Goal: Answer question/provide support: Share knowledge or assist other users

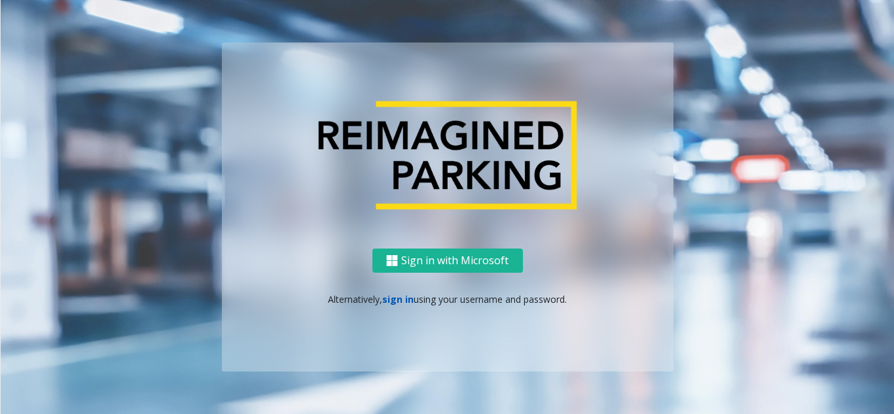
click at [404, 300] on link "sign in" at bounding box center [397, 299] width 31 height 12
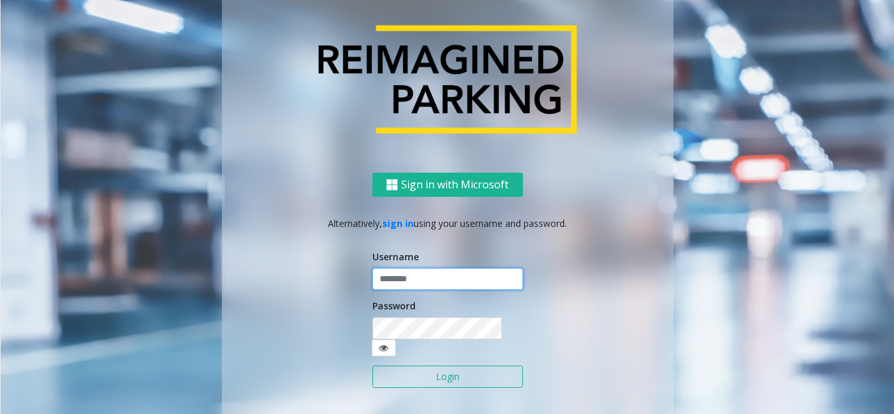
click at [406, 291] on input "text" at bounding box center [447, 279] width 151 height 22
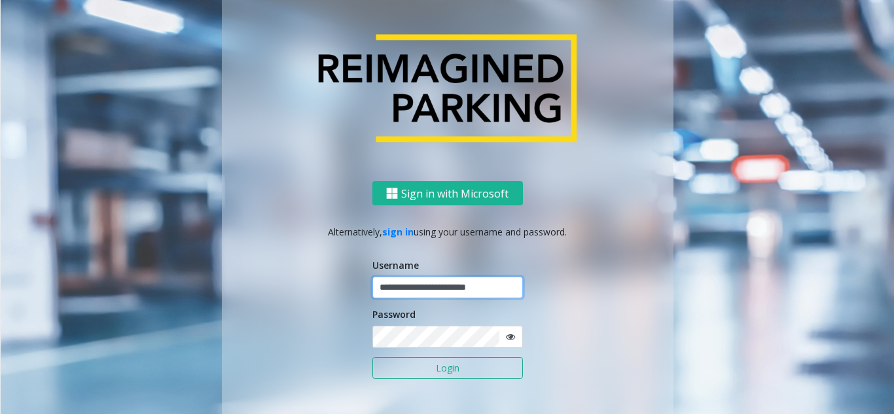
type input "**********"
click at [372, 357] on button "Login" at bounding box center [447, 368] width 151 height 22
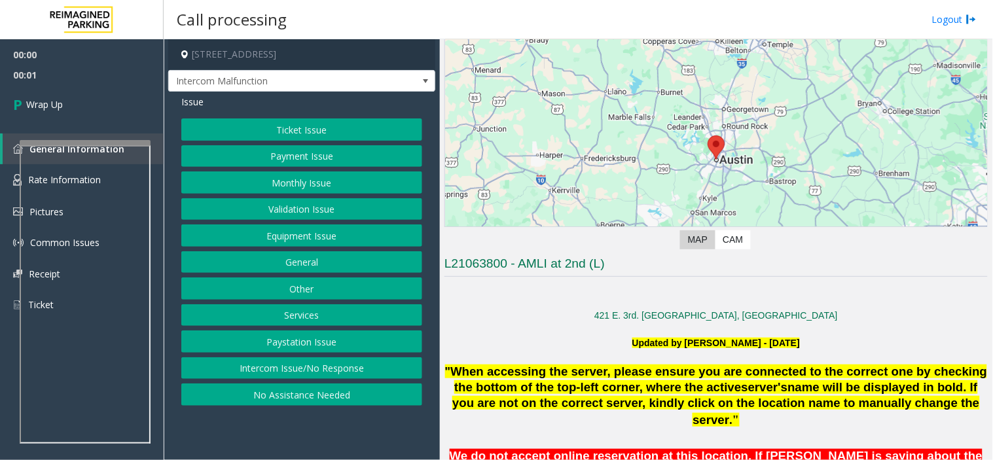
scroll to position [145, 0]
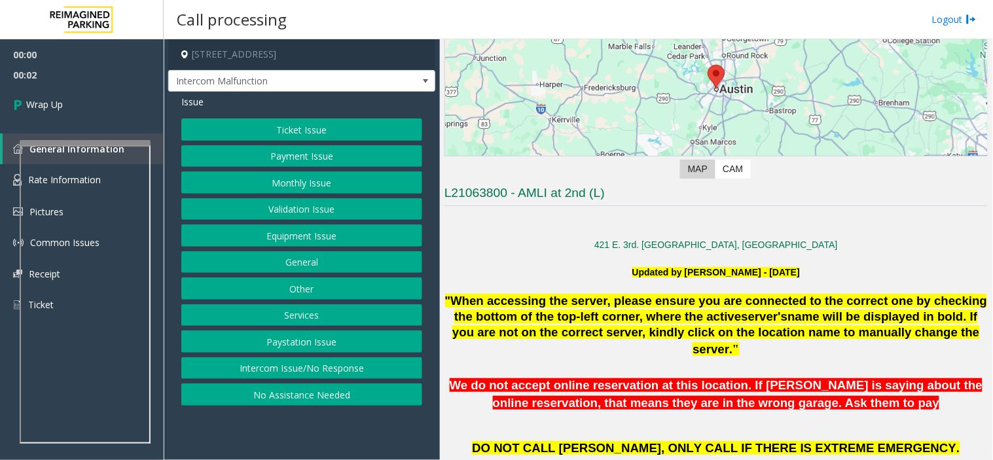
click at [296, 356] on div "Ticket Issue Payment Issue Monthly Issue Validation Issue Equipment Issue Gener…" at bounding box center [301, 261] width 241 height 287
click at [293, 361] on button "Intercom Issue/No Response" at bounding box center [301, 368] width 241 height 22
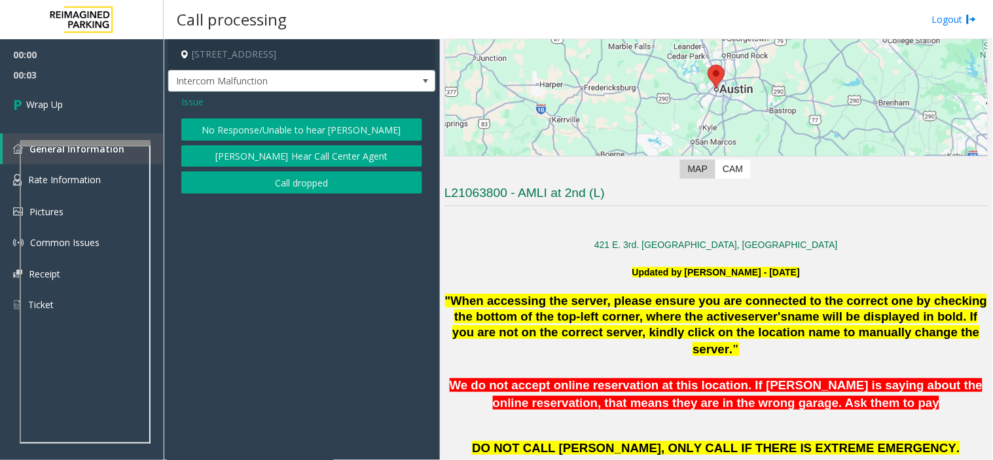
click at [276, 180] on button "Call dropped" at bounding box center [301, 182] width 241 height 22
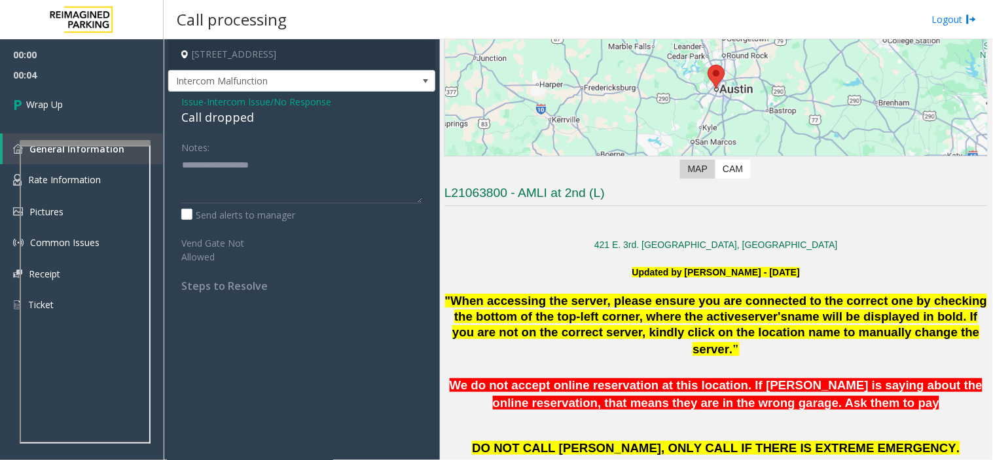
click at [193, 95] on span "Issue" at bounding box center [192, 102] width 22 height 14
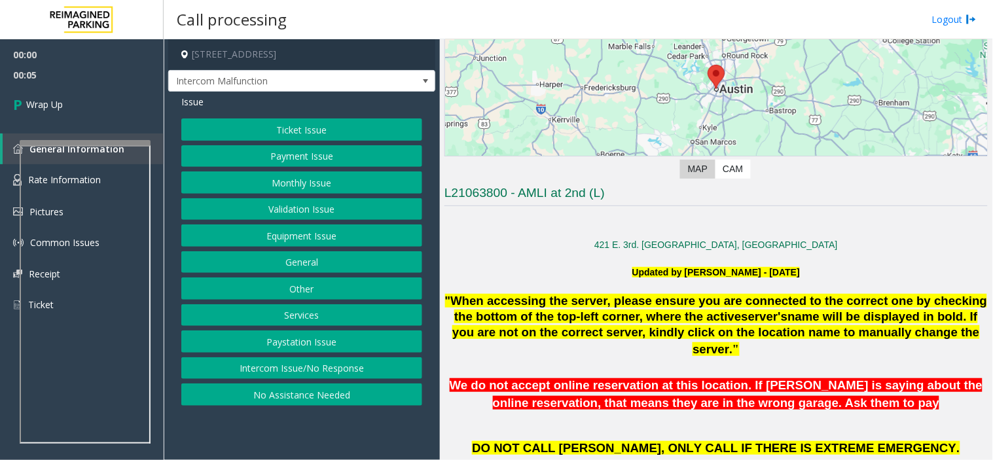
click at [309, 241] on button "Equipment Issue" at bounding box center [301, 235] width 241 height 22
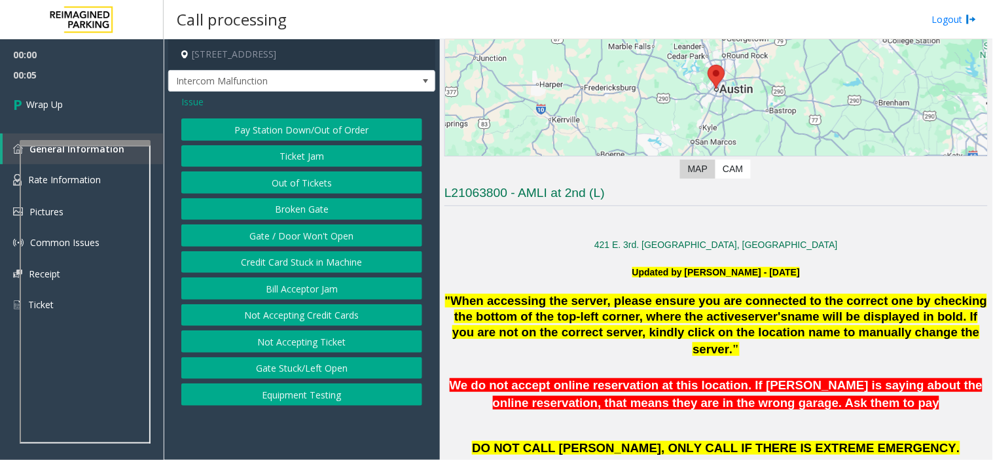
click at [309, 238] on button "Gate / Door Won't Open" at bounding box center [301, 235] width 241 height 22
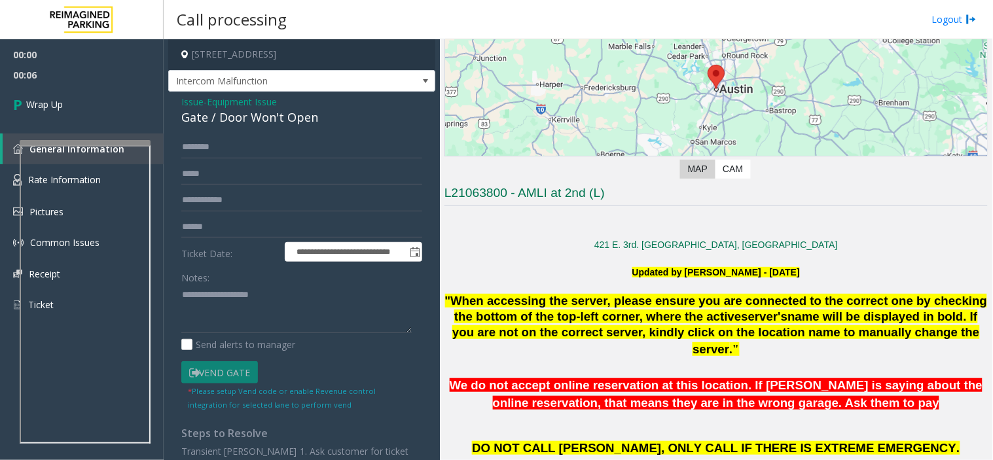
click at [256, 123] on div "Gate / Door Won't Open" at bounding box center [301, 118] width 241 height 18
copy div "Gate / Door Won't Open"
click at [236, 323] on textarea at bounding box center [296, 309] width 230 height 49
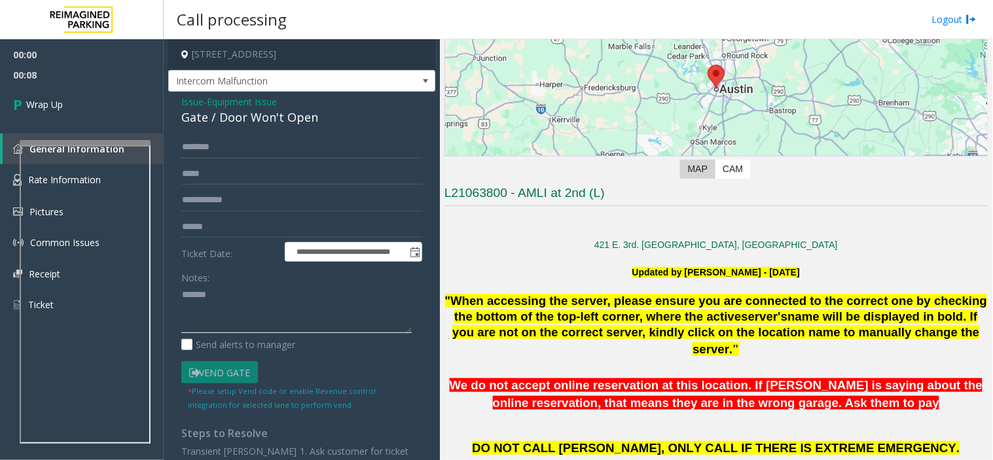
paste textarea "**********"
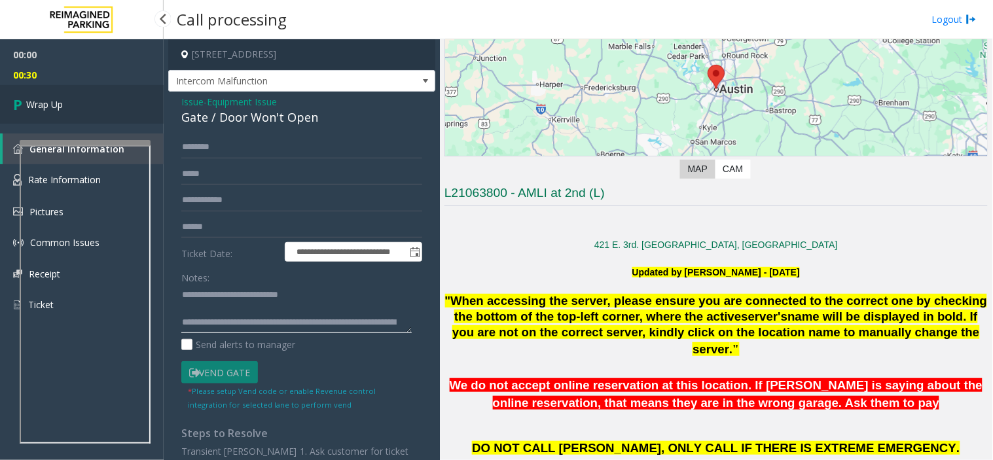
type textarea "**********"
click at [63, 88] on link "Wrap Up" at bounding box center [82, 104] width 164 height 39
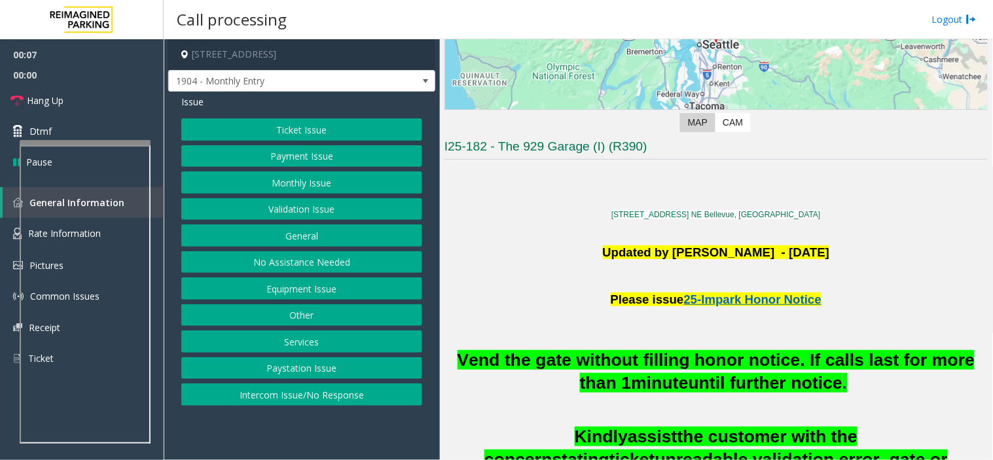
scroll to position [145, 0]
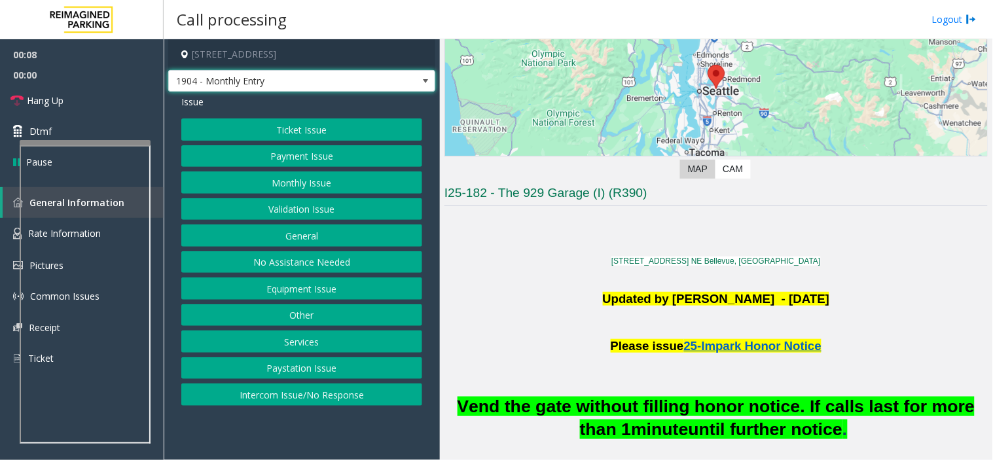
click at [258, 79] on span "1904 - Monthly Entry" at bounding box center [275, 81] width 213 height 21
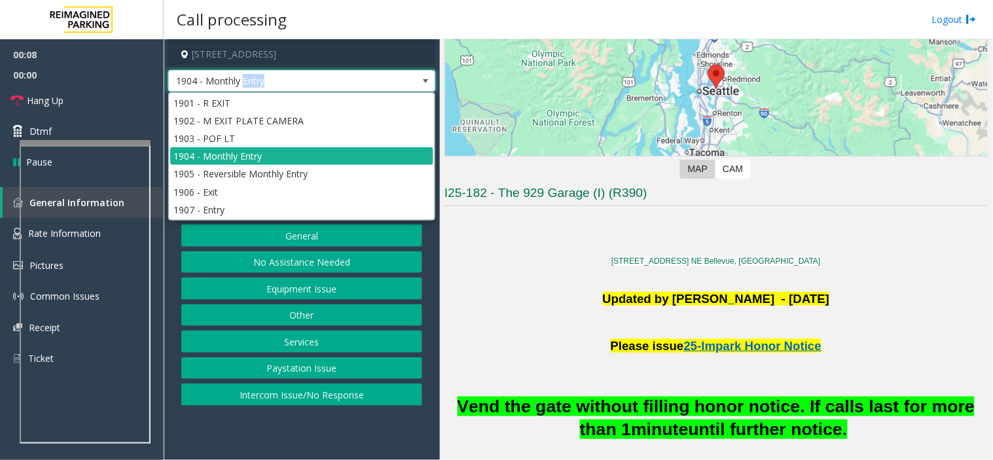
click at [258, 79] on span "1904 - Monthly Entry" at bounding box center [275, 81] width 213 height 21
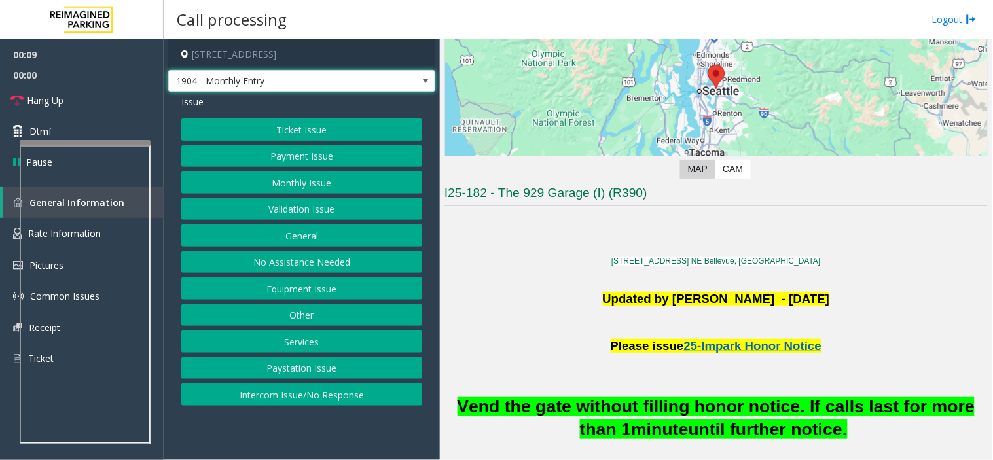
click at [544, 243] on p at bounding box center [715, 240] width 543 height 20
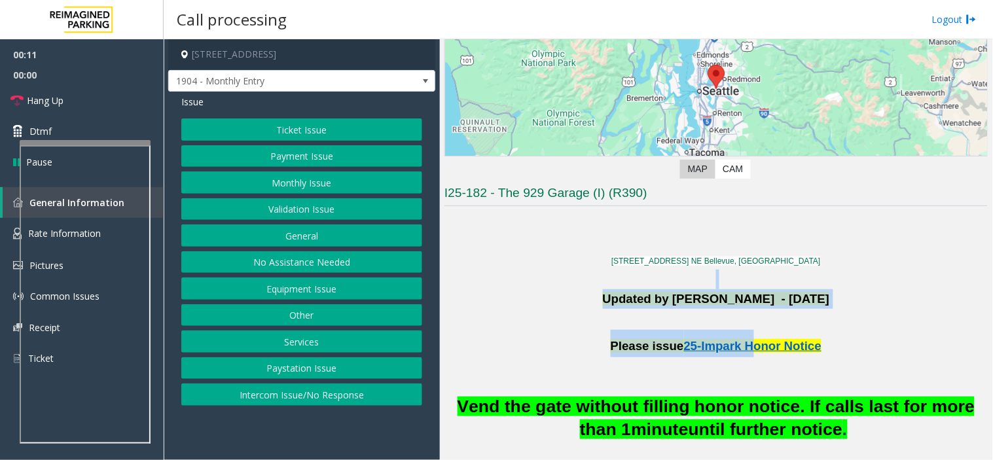
drag, startPoint x: 566, startPoint y: 270, endPoint x: 745, endPoint y: 329, distance: 187.9
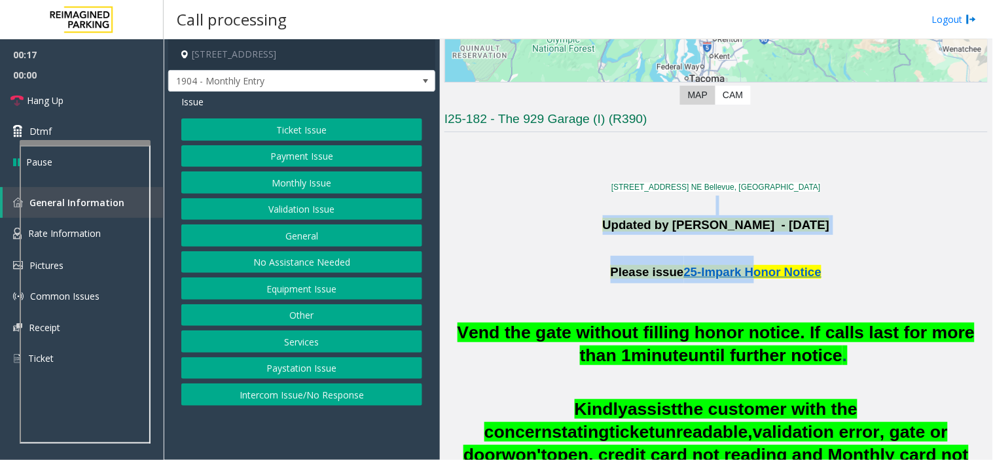
scroll to position [218, 0]
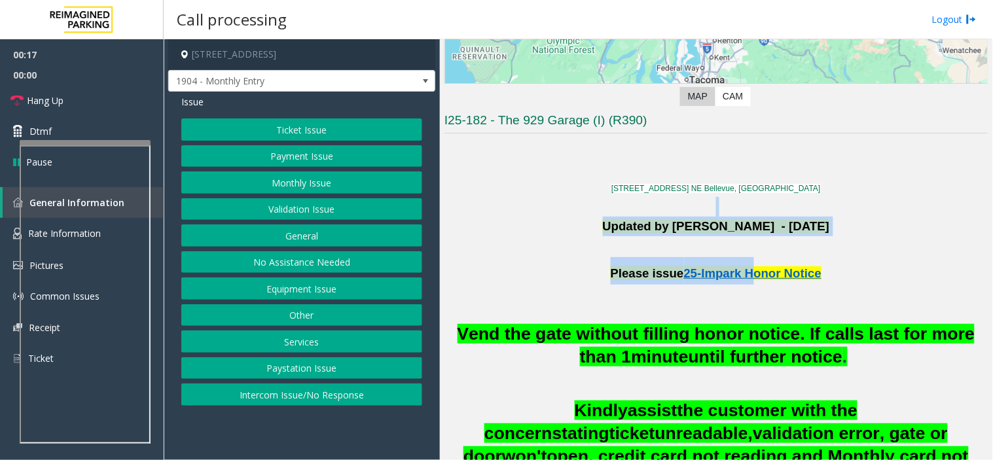
click at [567, 230] on p "Updated by [PERSON_NAME] - [DATE]" at bounding box center [715, 236] width 543 height 39
drag, startPoint x: 589, startPoint y: 229, endPoint x: 842, endPoint y: 274, distance: 256.5
click at [842, 274] on h1 "Please issue 25-Impark Honor Notice" at bounding box center [715, 270] width 543 height 27
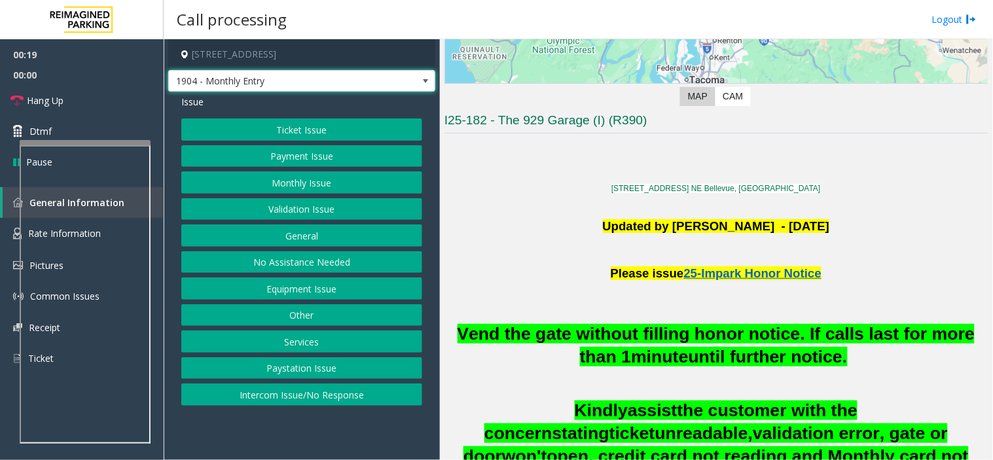
click at [262, 83] on span "1904 - Monthly Entry" at bounding box center [275, 81] width 213 height 21
click at [497, 201] on p at bounding box center [715, 207] width 543 height 20
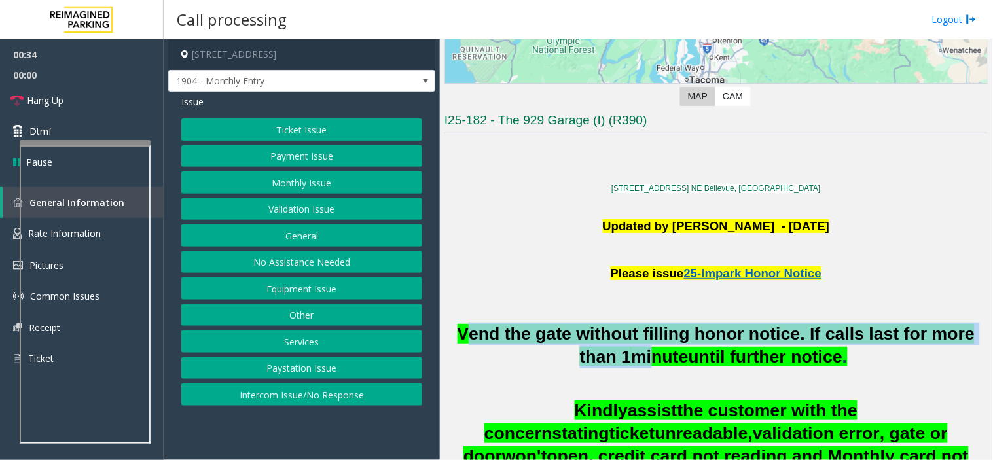
drag, startPoint x: 461, startPoint y: 332, endPoint x: 645, endPoint y: 368, distance: 186.7
click at [645, 368] on h2 "Vend the gate without filling honor notice. If calls last for more than 1 minut…" at bounding box center [715, 346] width 543 height 46
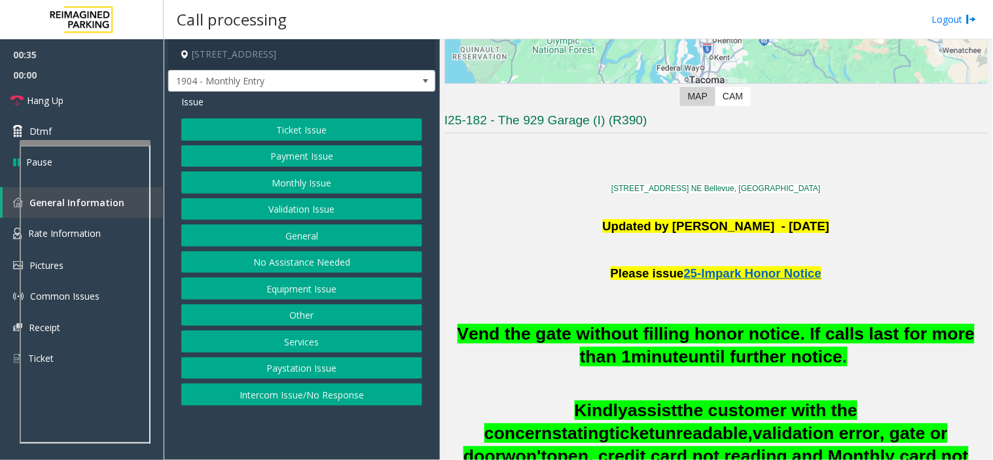
click at [825, 375] on h2 at bounding box center [715, 384] width 543 height 22
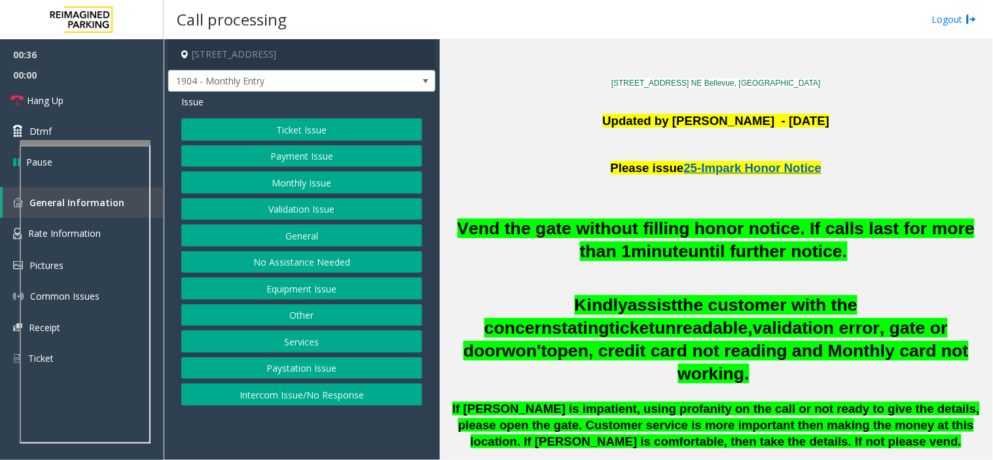
scroll to position [291, 0]
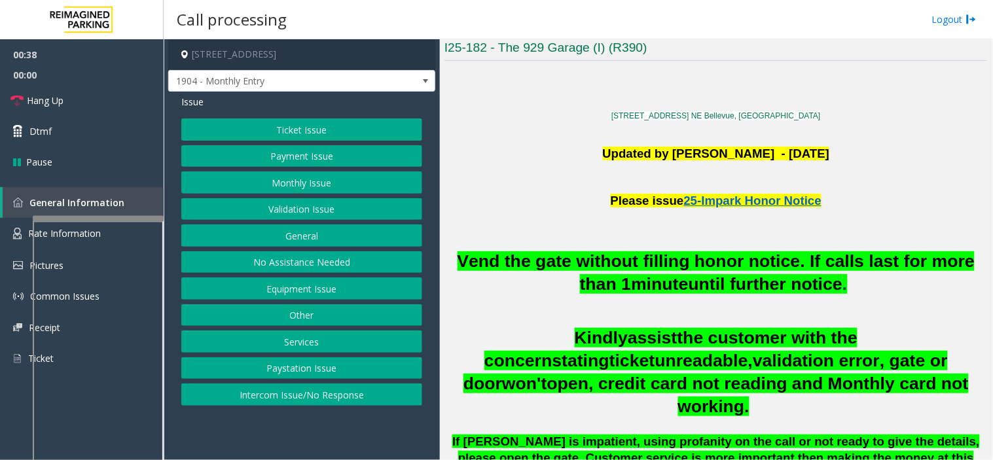
click at [128, 217] on div at bounding box center [98, 218] width 131 height 5
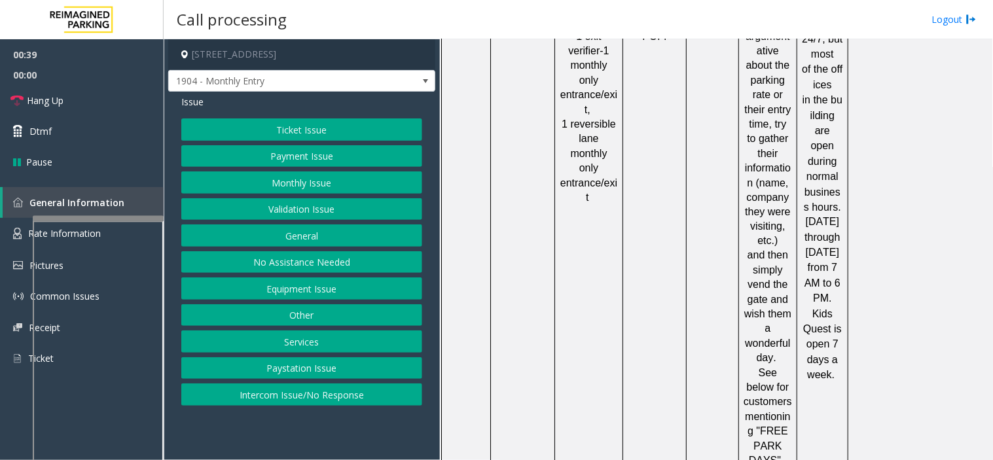
scroll to position [1890, 0]
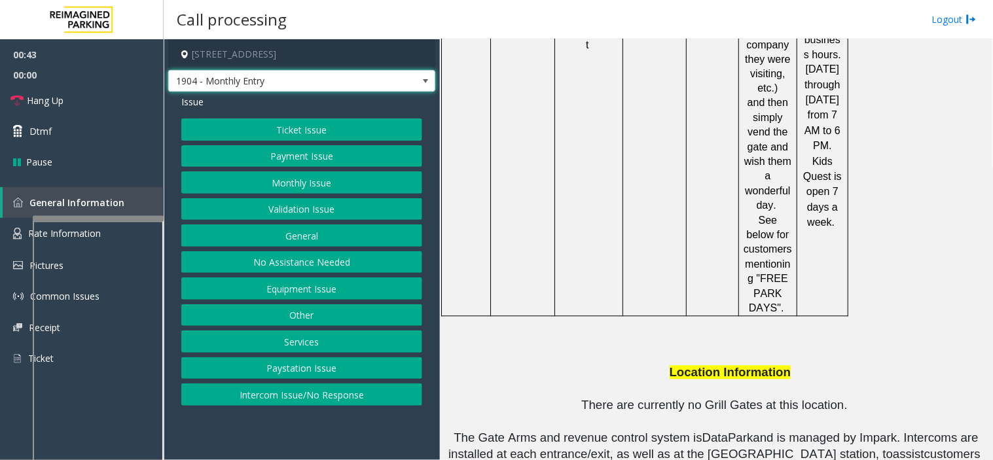
click at [329, 75] on span "1904 - Monthly Entry" at bounding box center [275, 81] width 213 height 21
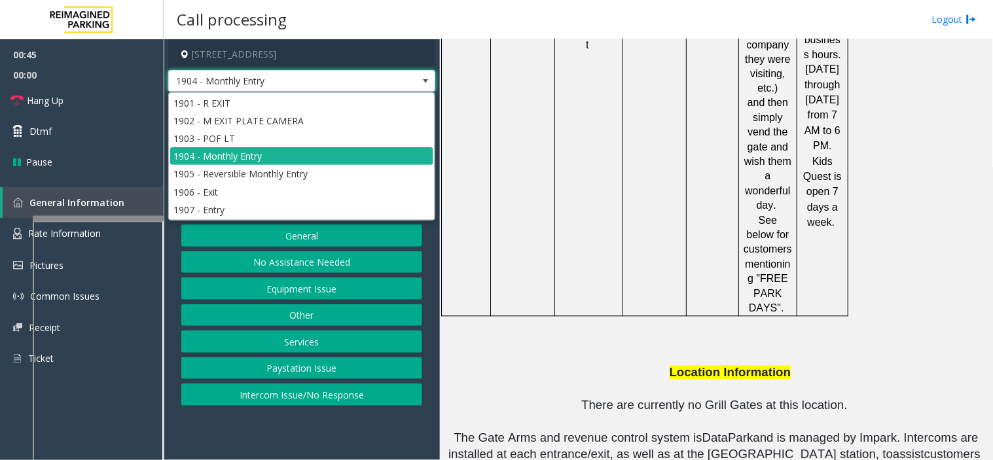
click at [329, 75] on span "1904 - Monthly Entry" at bounding box center [275, 81] width 213 height 21
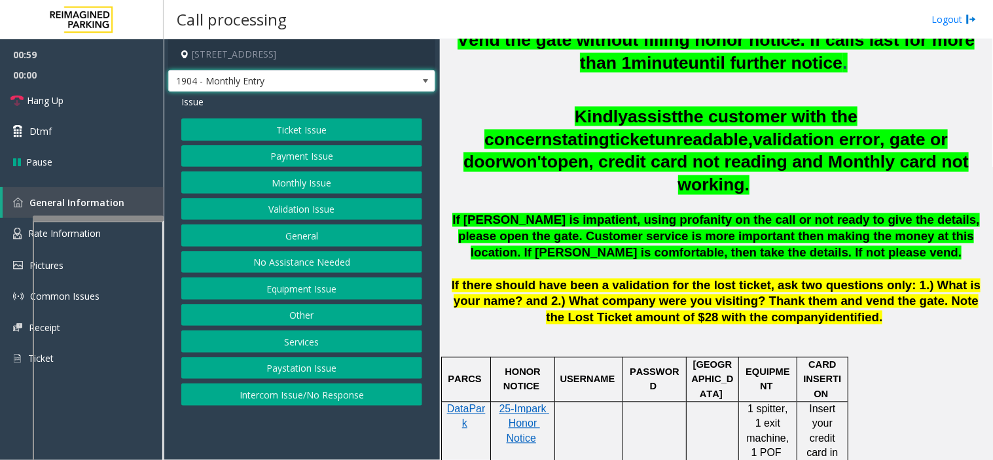
scroll to position [508, 0]
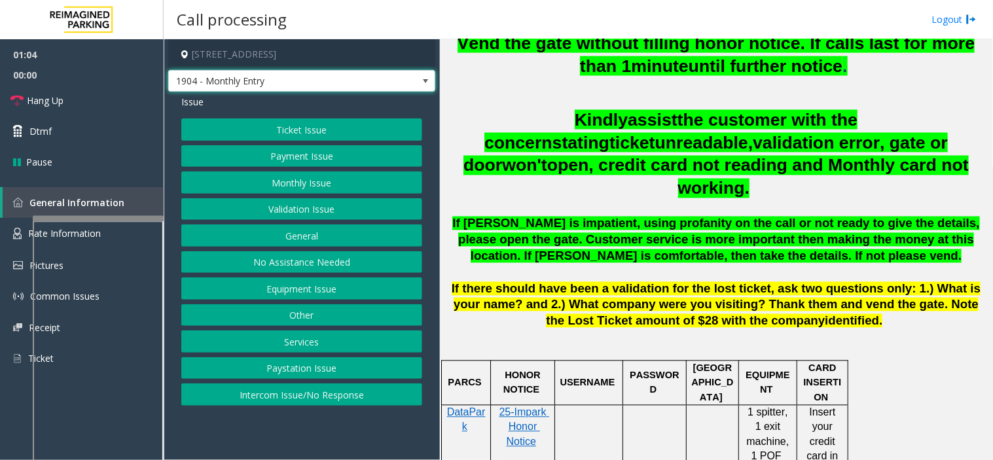
click at [308, 75] on span "1904 - Monthly Entry" at bounding box center [275, 81] width 213 height 21
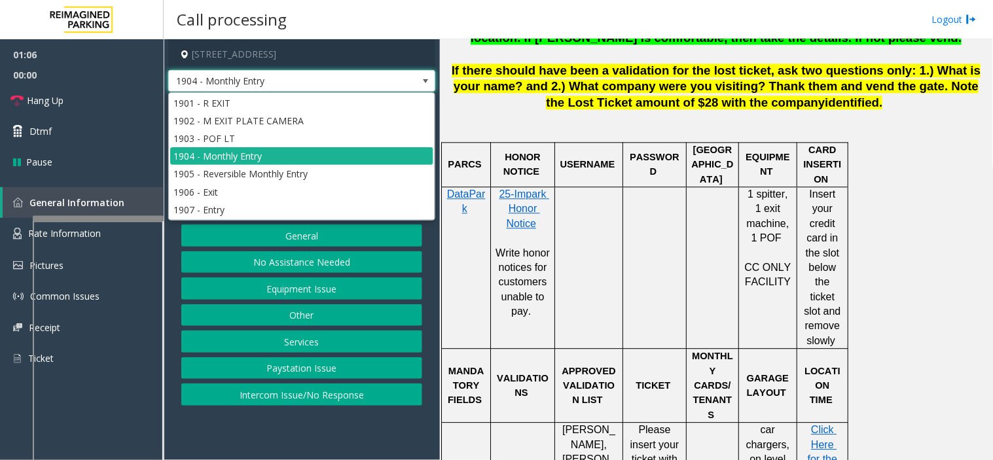
scroll to position [1236, 0]
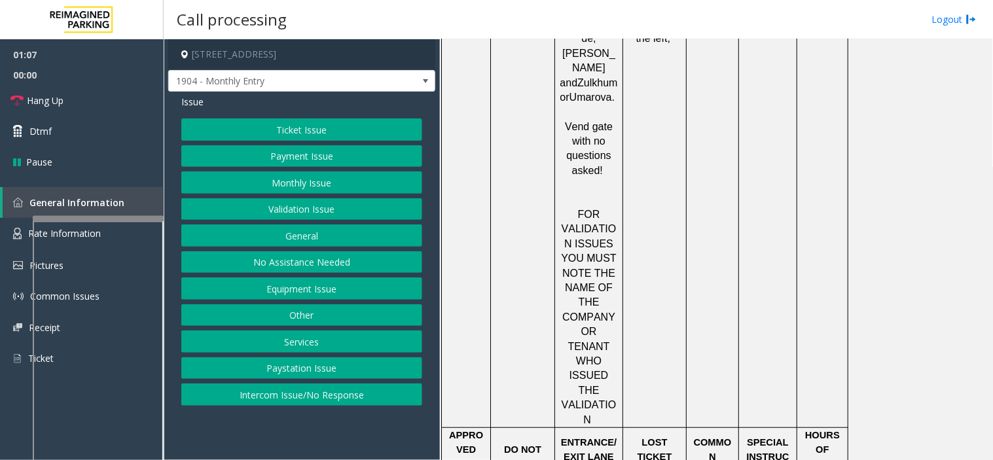
click at [749, 173] on td "car chargers, on level B" at bounding box center [768, 171] width 58 height 514
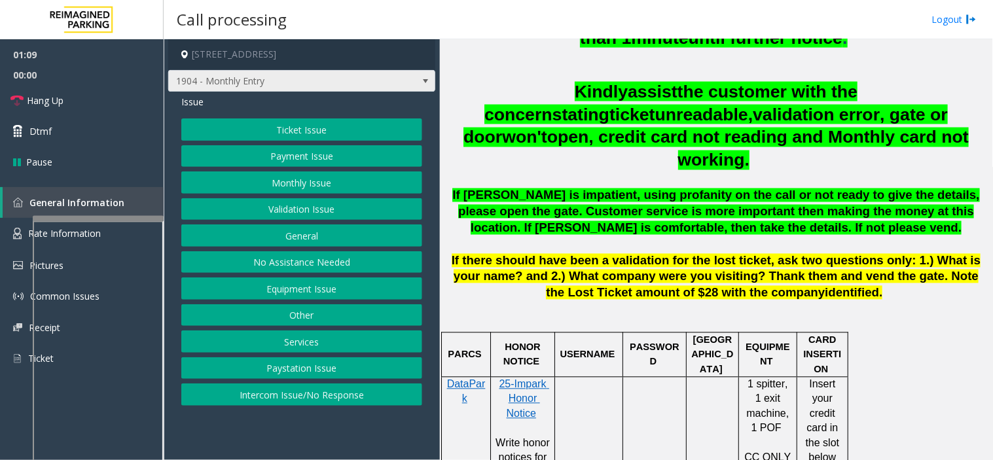
scroll to position [508, 0]
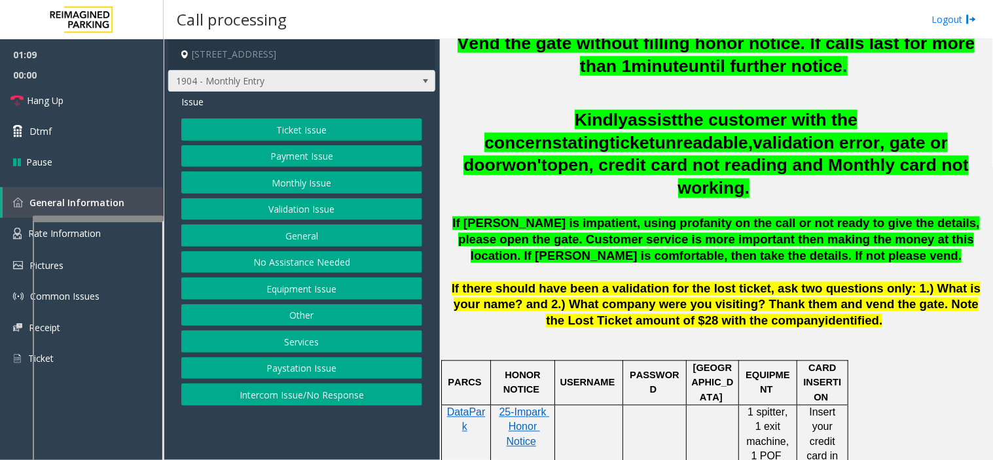
click at [264, 81] on span "1904 - Monthly Entry" at bounding box center [275, 81] width 213 height 21
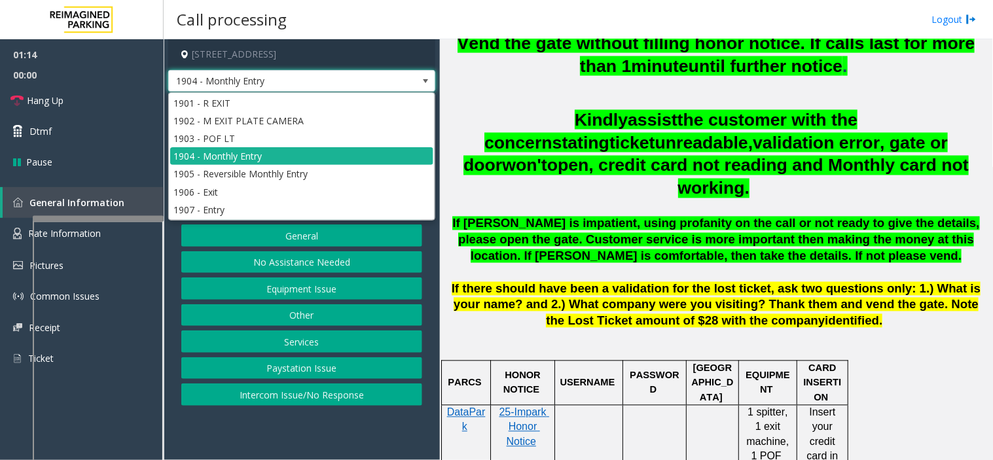
click at [682, 119] on span "the customer with the concern" at bounding box center [670, 131] width 373 height 43
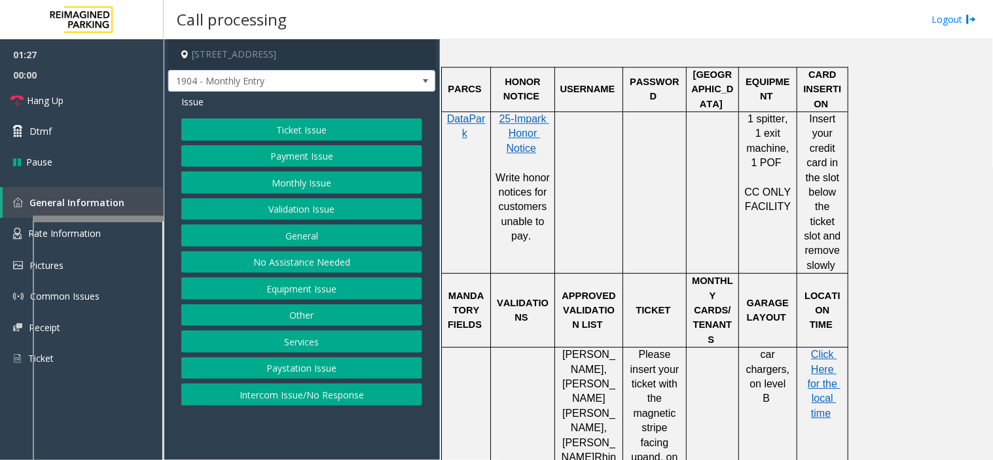
scroll to position [800, 0]
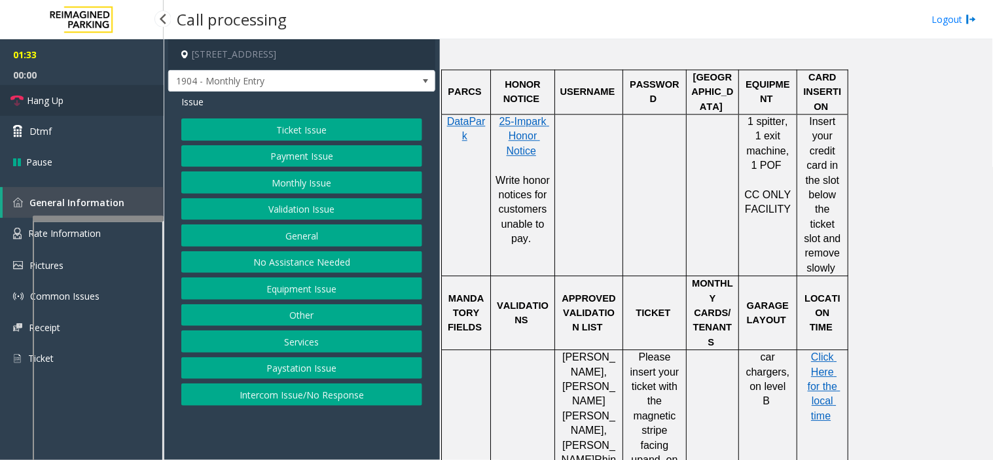
click at [63, 97] on link "Hang Up" at bounding box center [82, 100] width 164 height 31
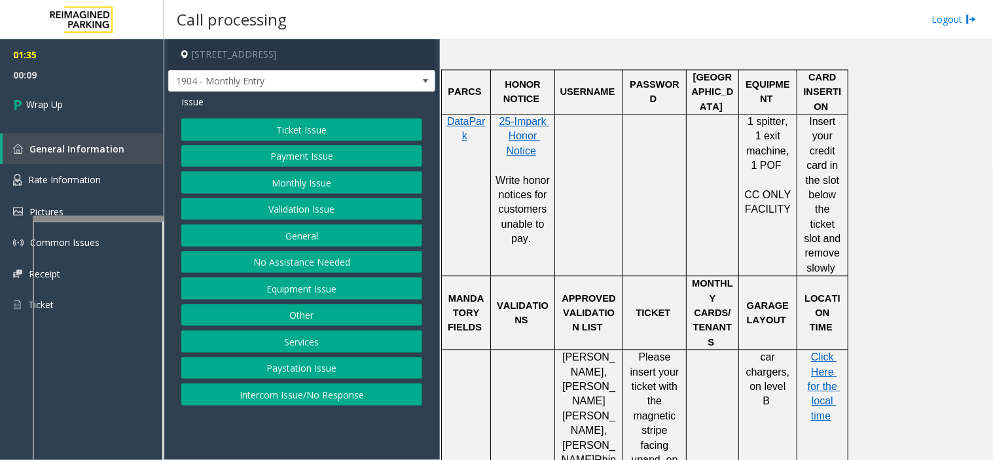
click at [302, 283] on button "Equipment Issue" at bounding box center [301, 288] width 241 height 22
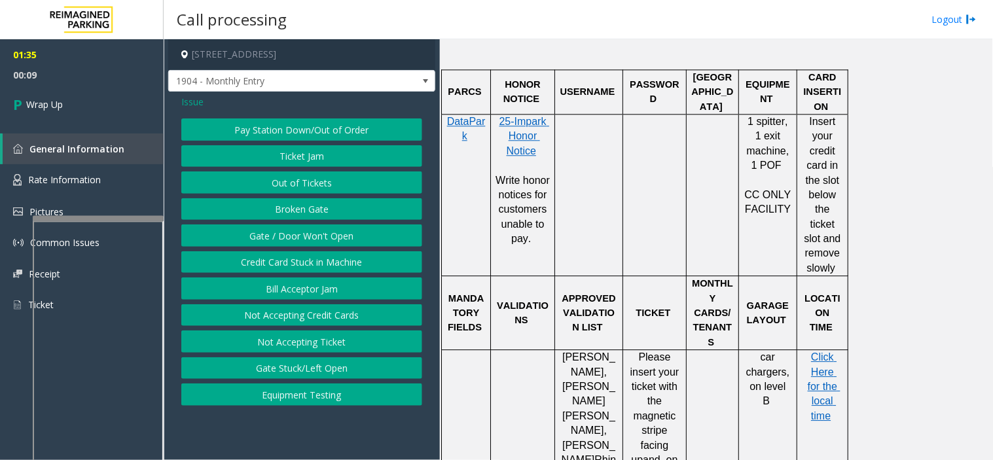
click at [293, 228] on button "Gate / Door Won't Open" at bounding box center [301, 235] width 241 height 22
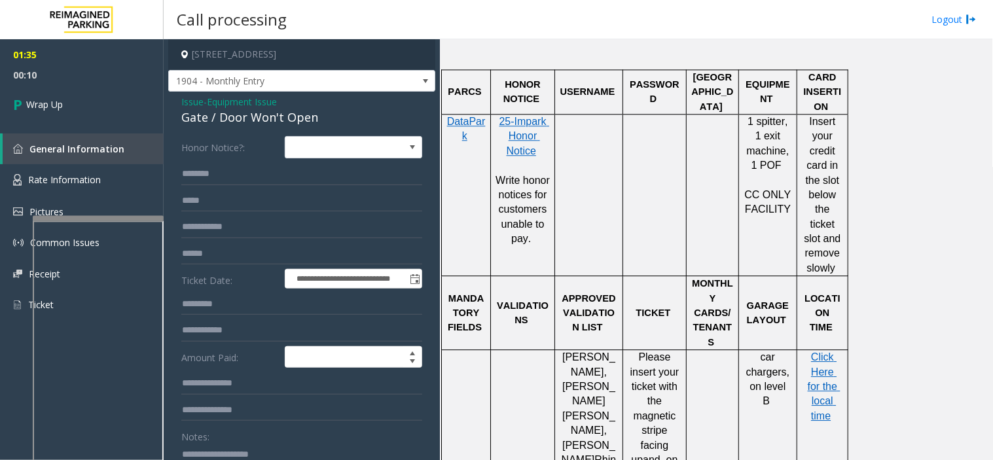
click at [258, 124] on div "Gate / Door Won't Open" at bounding box center [301, 118] width 241 height 18
copy div "Gate / Door Won't Open"
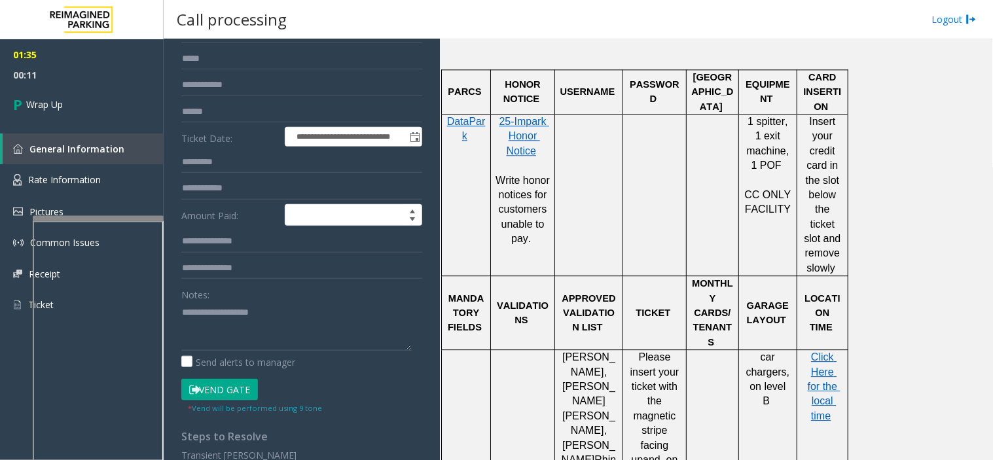
scroll to position [294, 0]
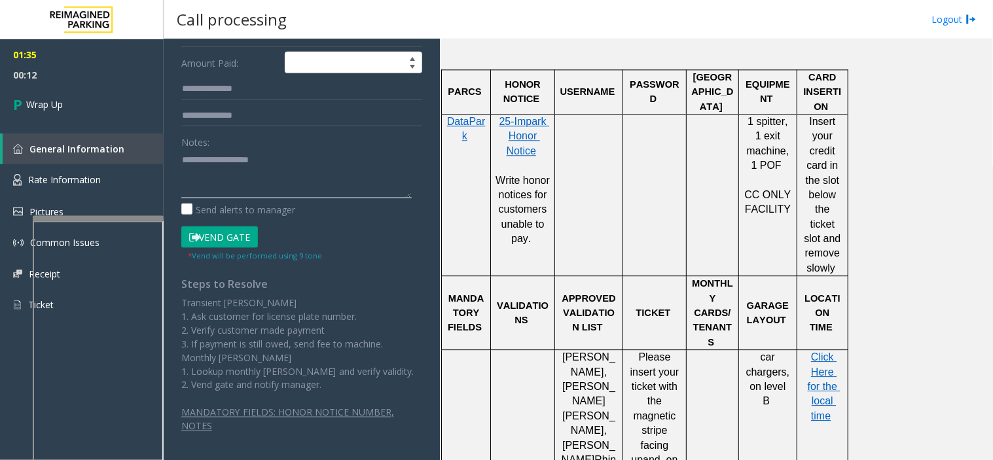
click at [230, 166] on textarea at bounding box center [296, 173] width 230 height 49
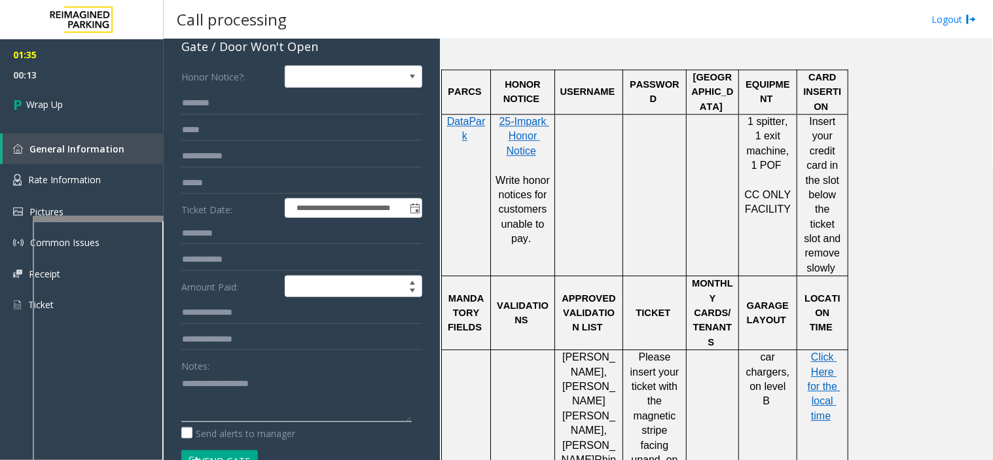
scroll to position [0, 0]
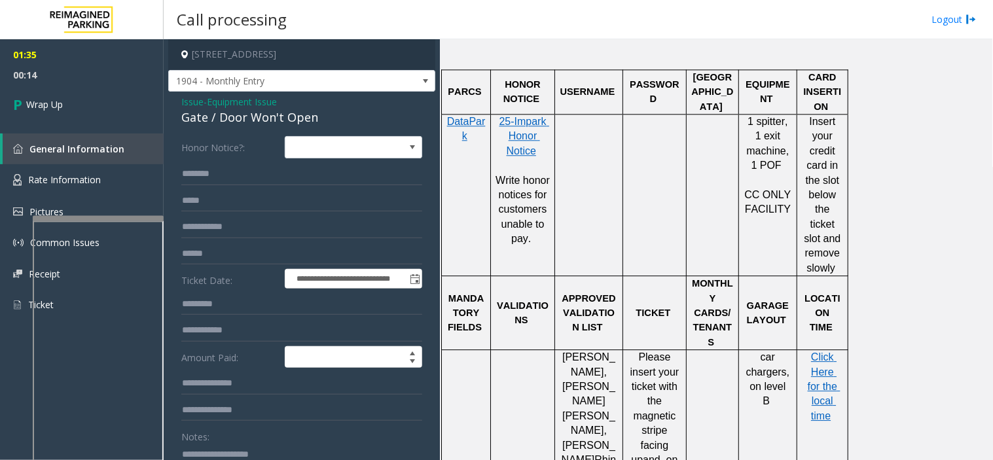
click at [201, 99] on span "Issue" at bounding box center [192, 102] width 22 height 14
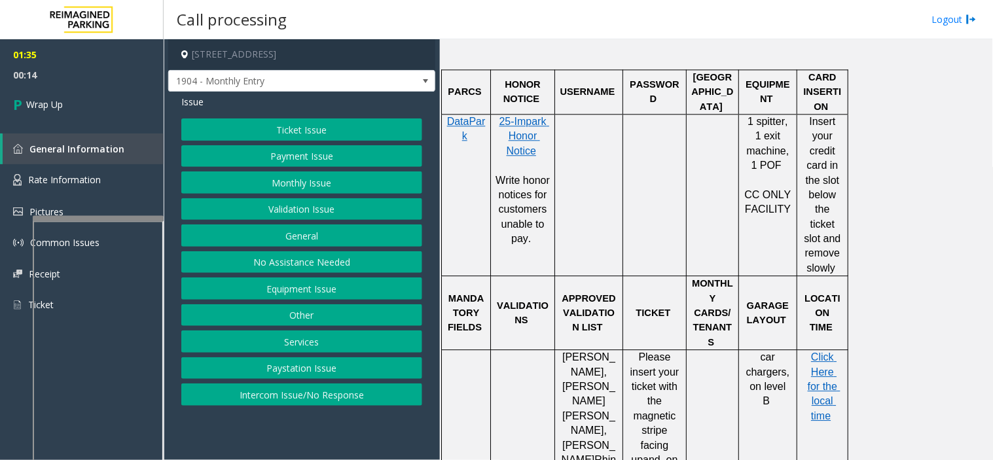
click at [286, 350] on button "Services" at bounding box center [301, 341] width 241 height 22
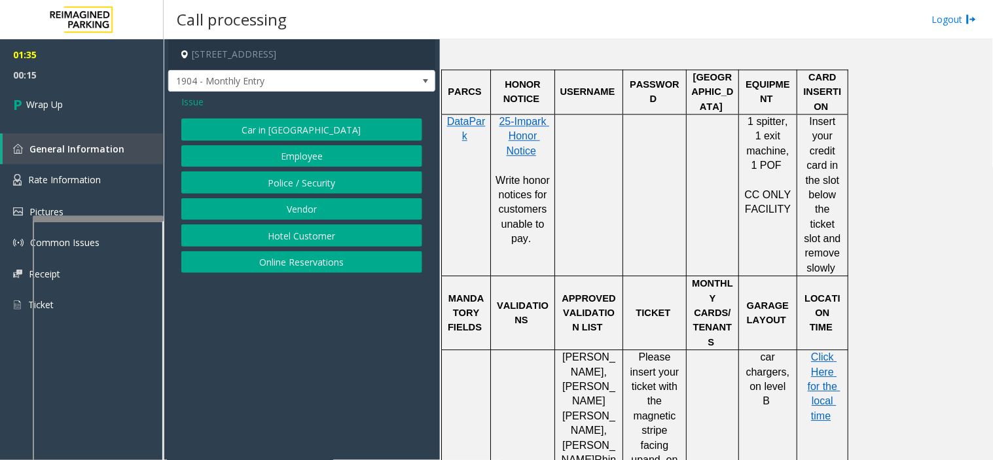
click at [190, 107] on span "Issue" at bounding box center [192, 102] width 22 height 14
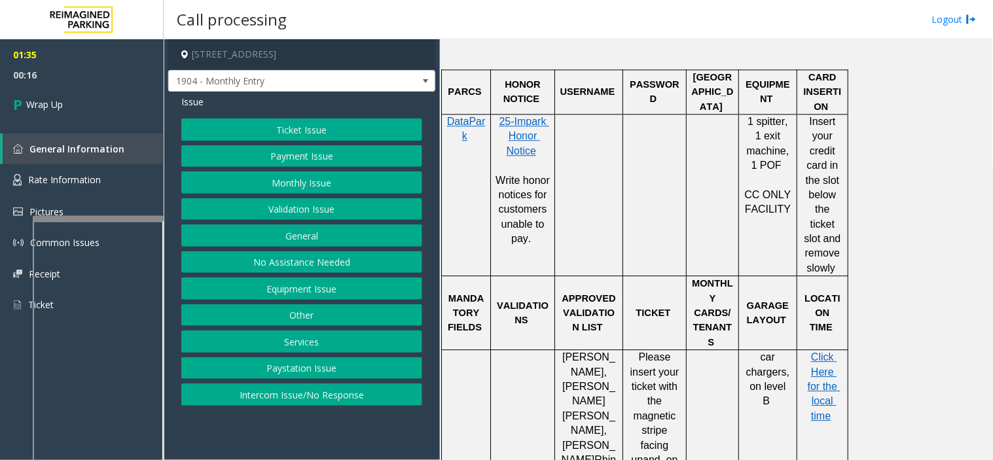
click at [304, 318] on button "Other" at bounding box center [301, 315] width 241 height 22
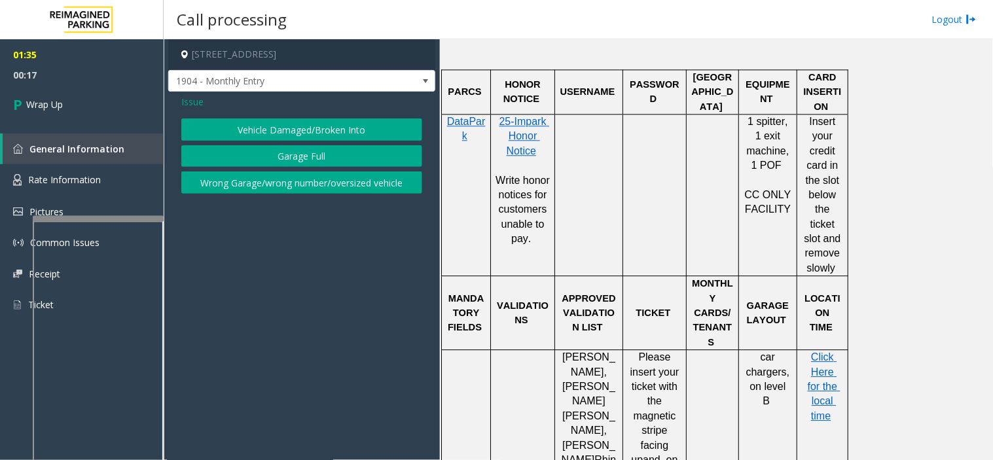
click at [196, 109] on div "Issue Vehicle Damaged/Broken Into Garage Full Wrong Garage/wrong number/oversiz…" at bounding box center [301, 146] width 267 height 109
click at [187, 99] on span "Issue" at bounding box center [192, 102] width 22 height 14
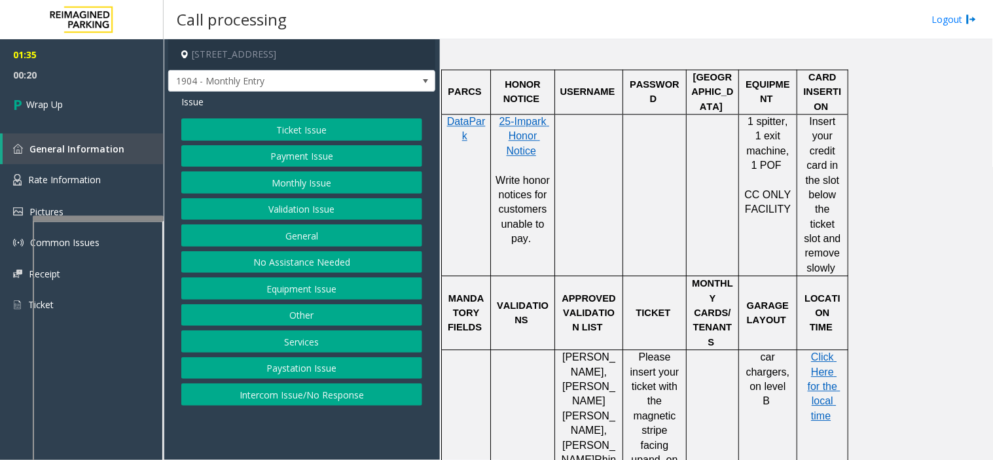
click at [309, 230] on button "General" at bounding box center [301, 235] width 241 height 22
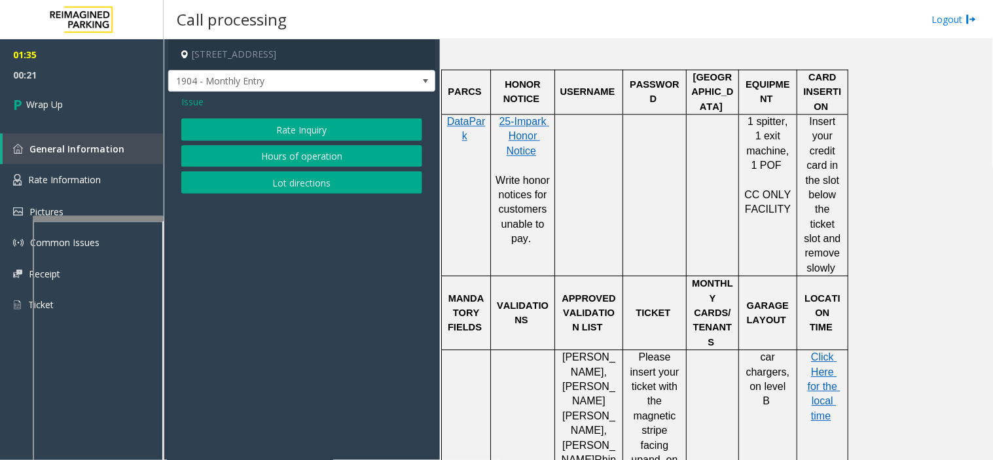
click at [194, 99] on span "Issue" at bounding box center [192, 102] width 22 height 14
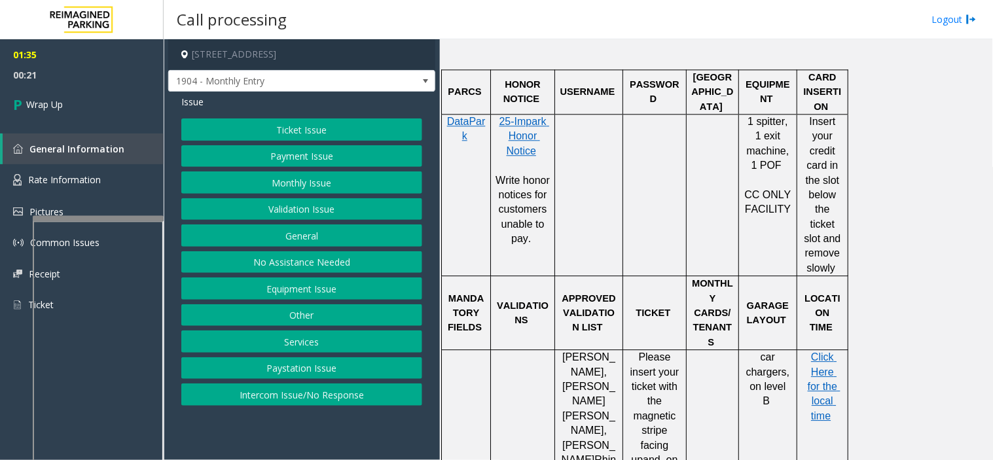
drag, startPoint x: 317, startPoint y: 344, endPoint x: 318, endPoint y: 332, distance: 11.9
click at [317, 343] on button "Services" at bounding box center [301, 341] width 241 height 22
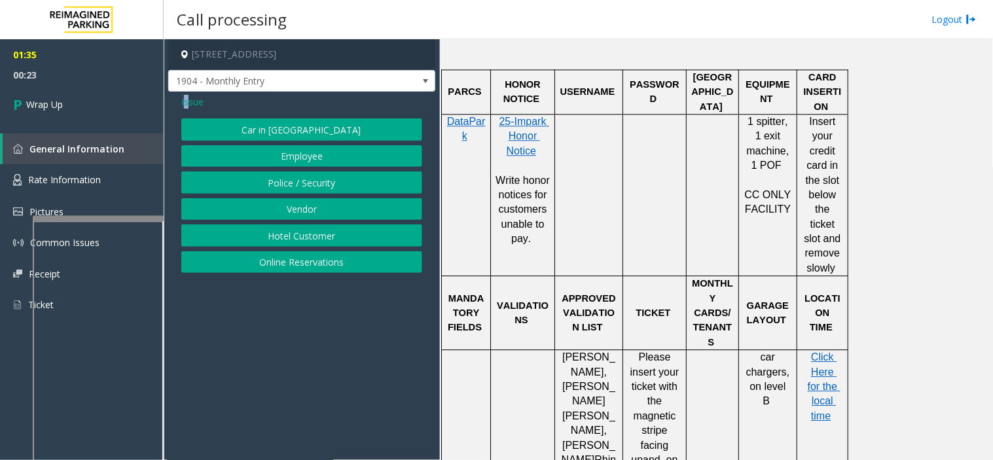
click at [186, 107] on span "Issue" at bounding box center [192, 102] width 22 height 14
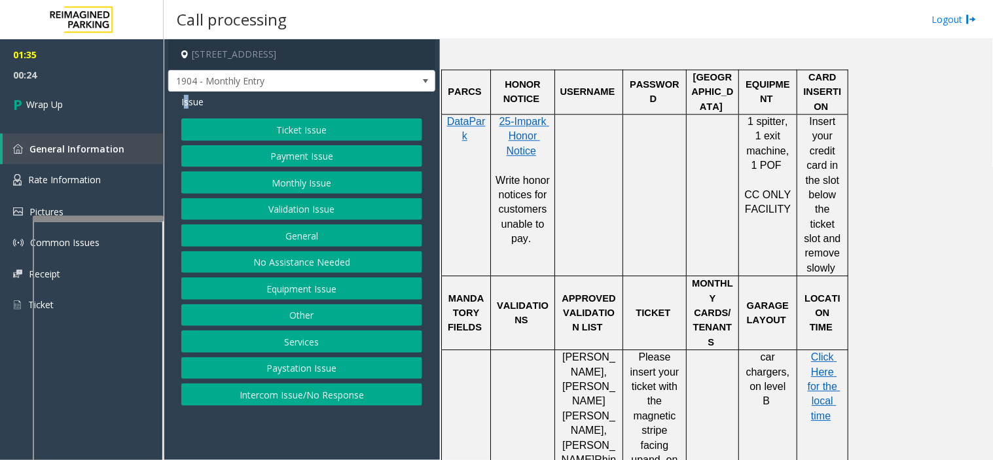
click at [311, 286] on button "Equipment Issue" at bounding box center [301, 288] width 241 height 22
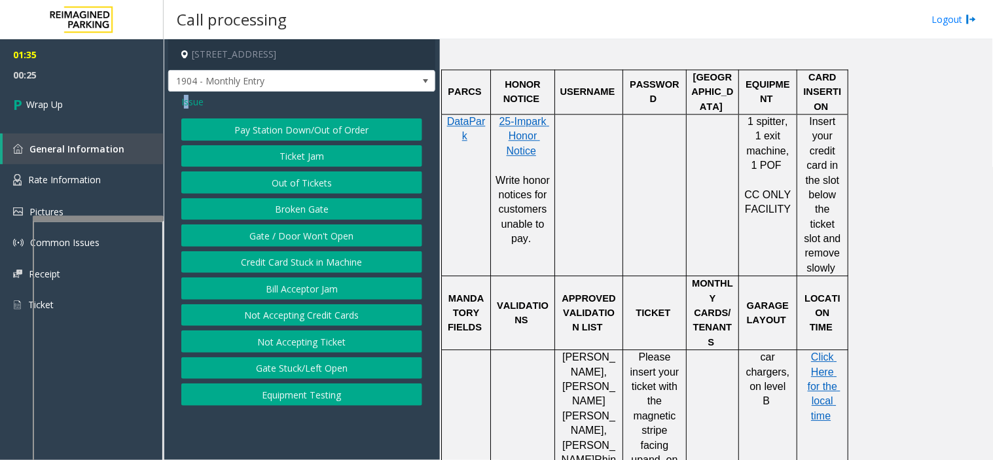
click at [309, 230] on button "Gate / Door Won't Open" at bounding box center [301, 235] width 241 height 22
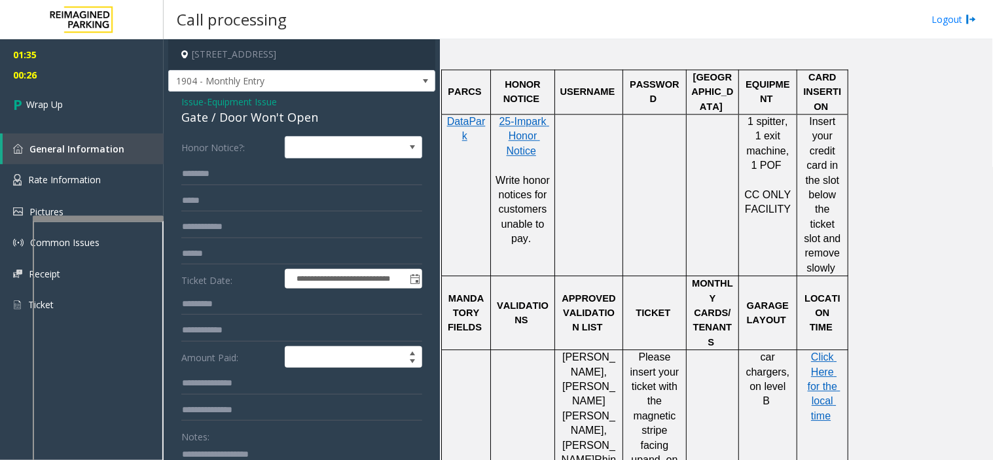
click at [226, 116] on div "Gate / Door Won't Open" at bounding box center [301, 118] width 241 height 18
copy div "Gate / Door Won't Open"
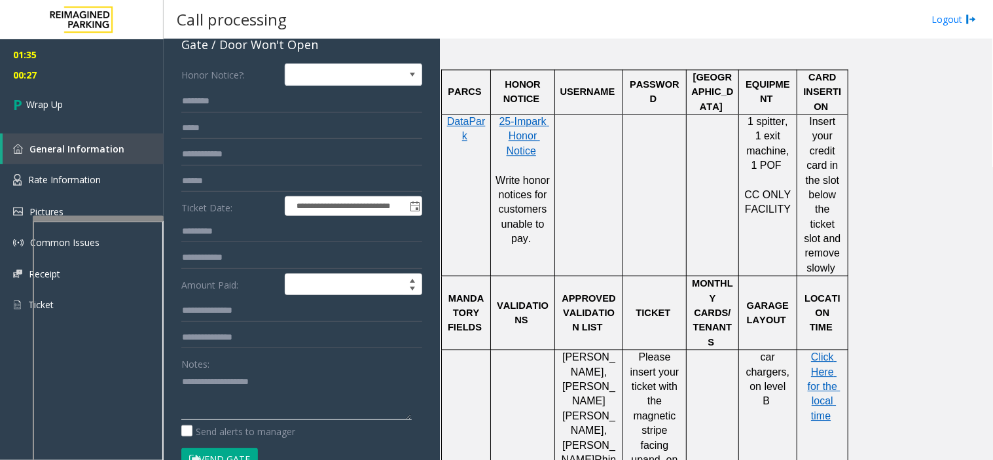
click at [237, 395] on textarea at bounding box center [296, 395] width 230 height 49
paste textarea "**********"
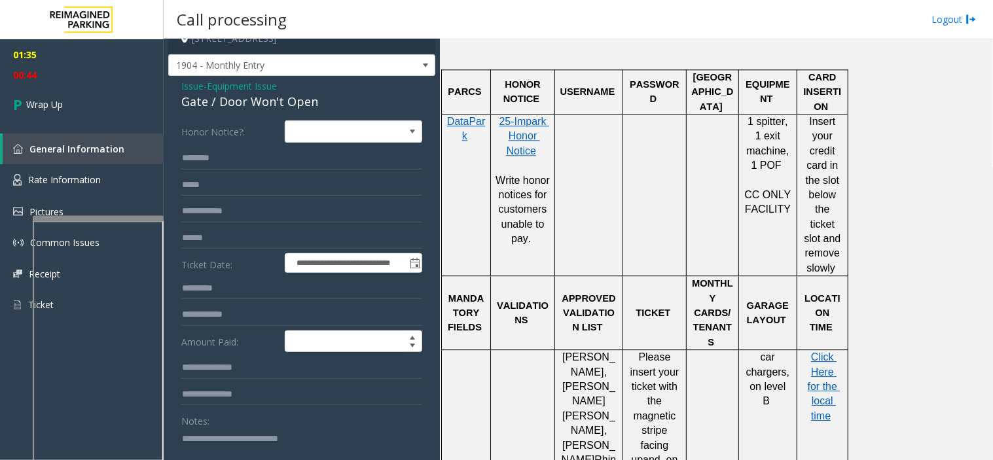
scroll to position [0, 0]
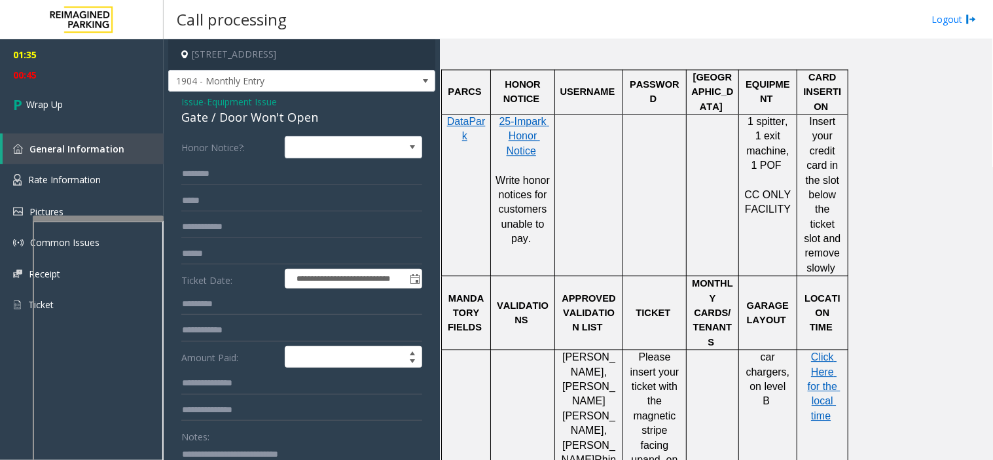
type textarea "**********"
click at [200, 94] on div "**********" at bounding box center [301, 423] width 267 height 662
click at [198, 95] on span "Issue" at bounding box center [192, 102] width 22 height 14
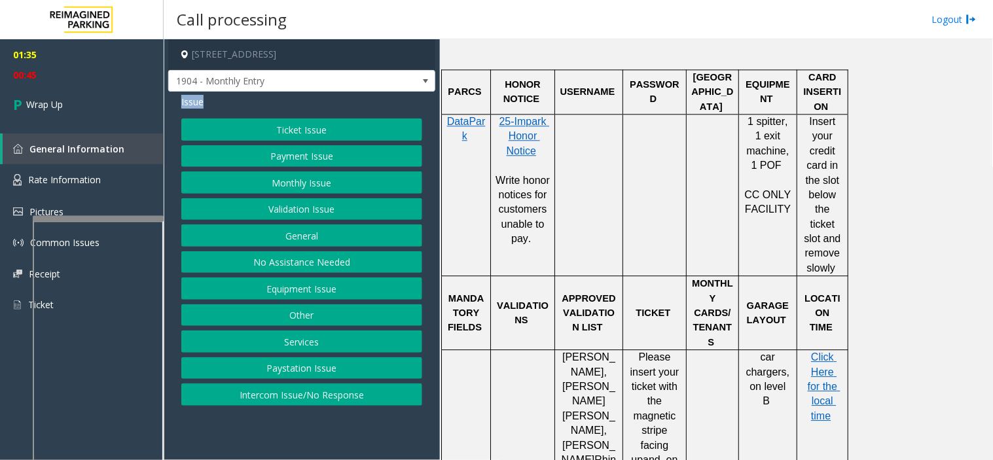
click at [286, 120] on button "Ticket Issue" at bounding box center [301, 129] width 241 height 22
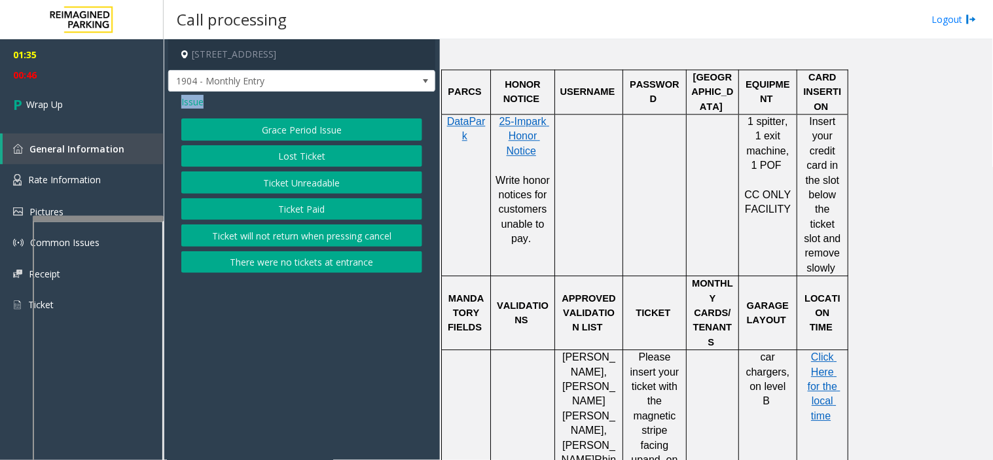
click at [291, 173] on button "Ticket Unreadable" at bounding box center [301, 182] width 241 height 22
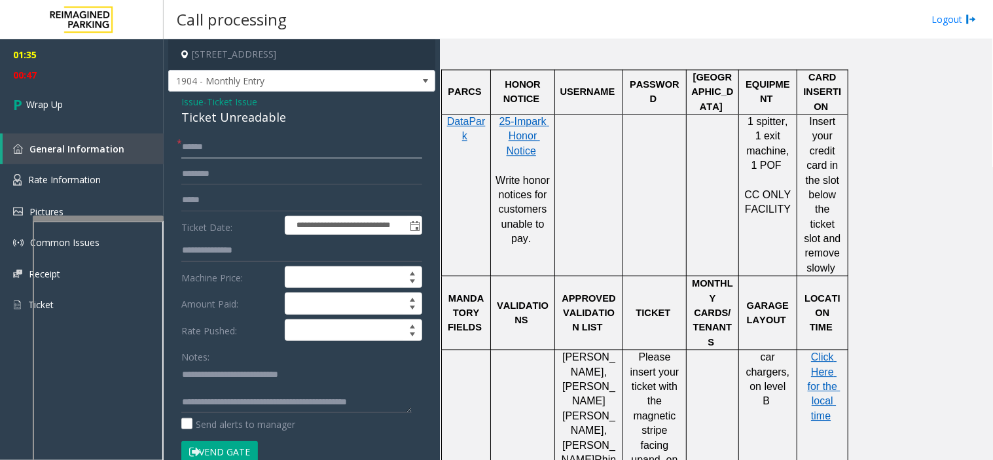
click at [207, 148] on input "text" at bounding box center [301, 147] width 241 height 22
type input "**"
click at [219, 120] on div "Ticket Unreadable" at bounding box center [301, 118] width 241 height 18
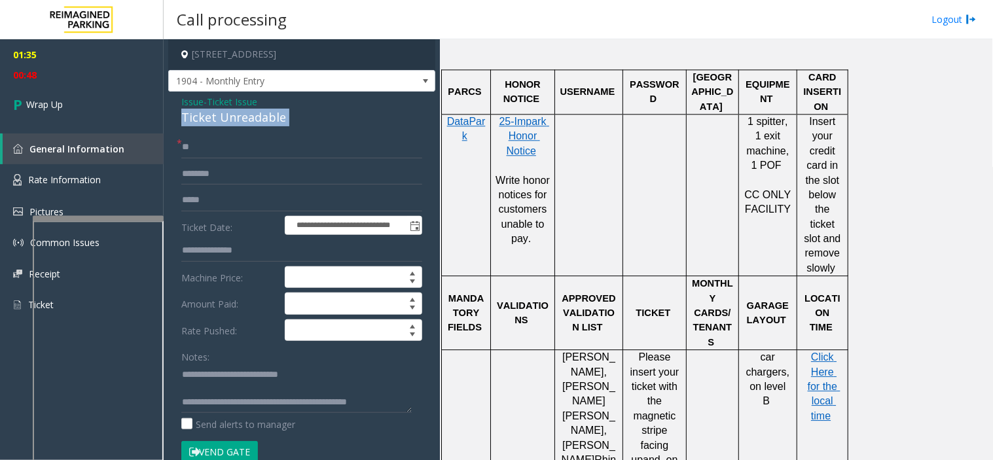
copy div "Ticket Unreadable"
drag, startPoint x: 314, startPoint y: 374, endPoint x: 211, endPoint y: 376, distance: 102.8
click at [211, 376] on textarea at bounding box center [296, 388] width 230 height 49
paste textarea
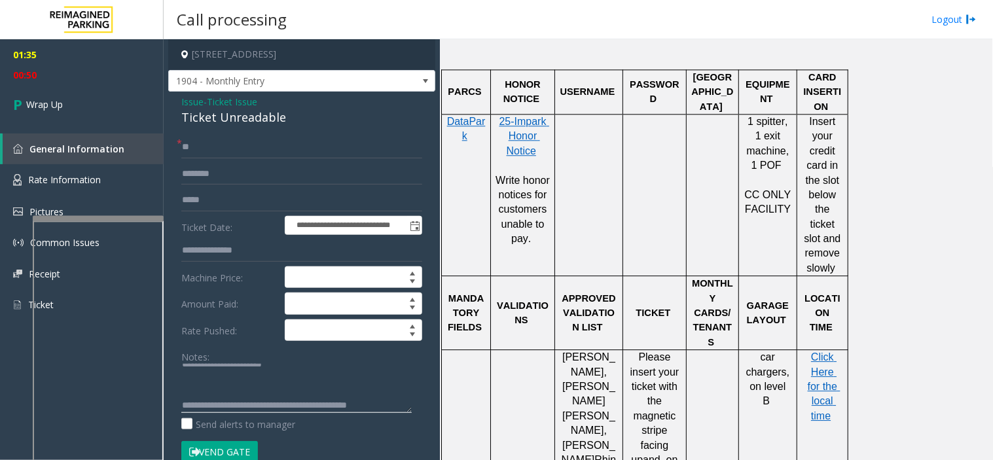
scroll to position [14, 0]
type textarea "**********"
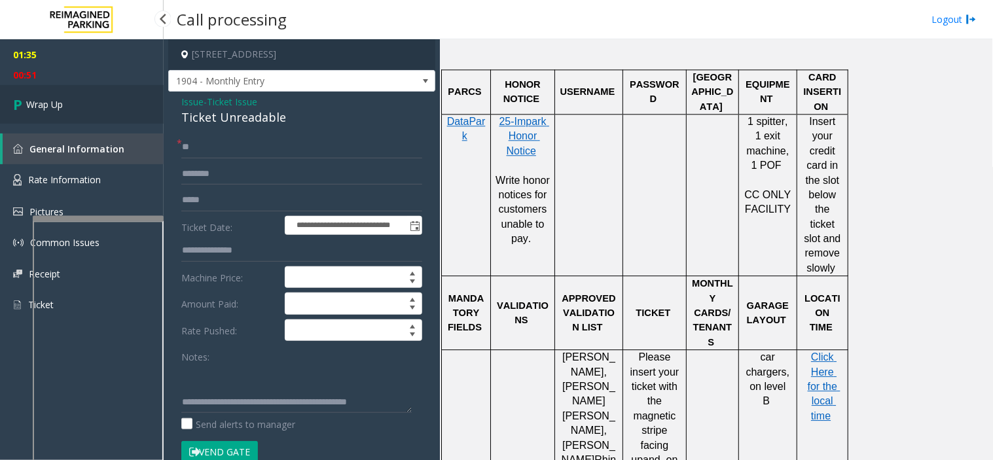
click at [81, 114] on link "Wrap Up" at bounding box center [82, 104] width 164 height 39
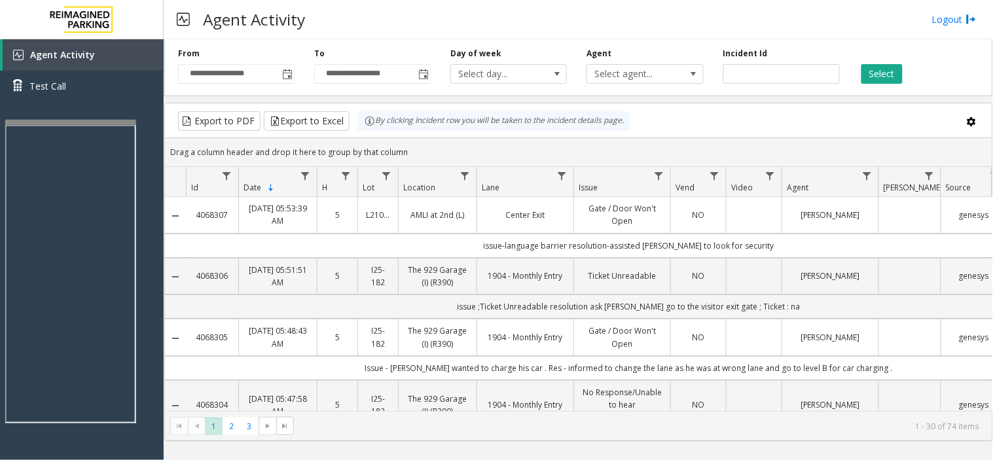
click at [87, 122] on div at bounding box center [70, 122] width 131 height 5
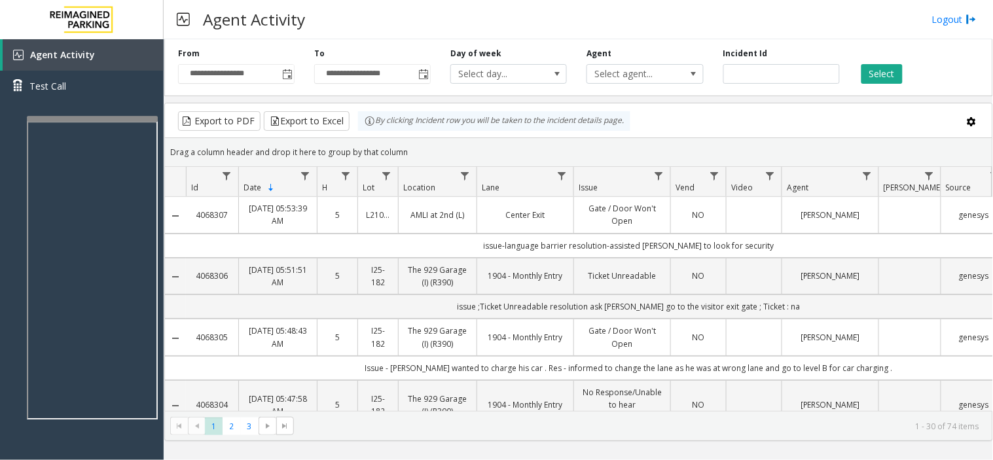
click at [84, 118] on div at bounding box center [92, 118] width 131 height 5
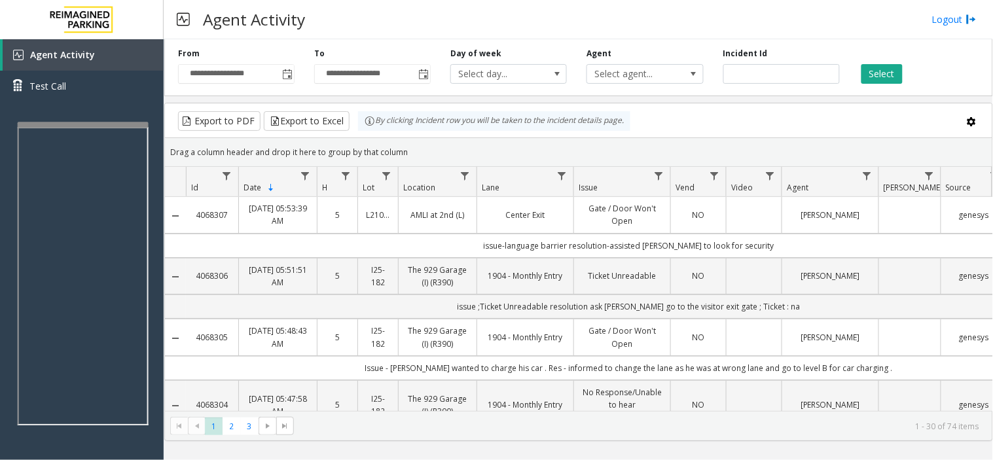
click at [101, 122] on div at bounding box center [83, 124] width 131 height 5
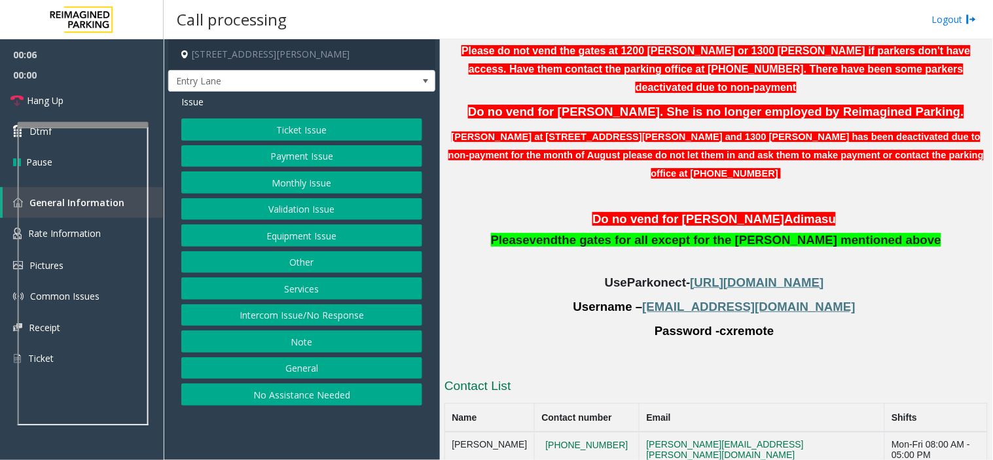
scroll to position [283, 0]
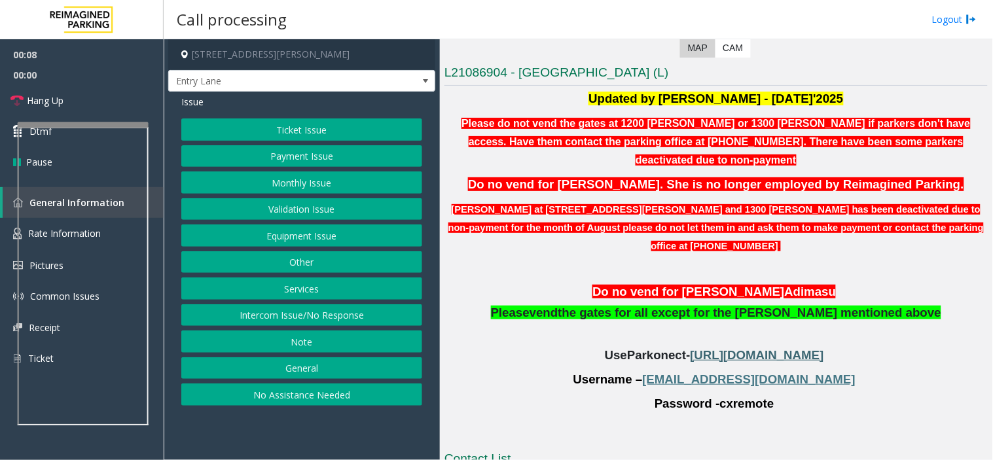
click at [690, 348] on span "[URL][DOMAIN_NAME]" at bounding box center [756, 355] width 133 height 14
drag, startPoint x: 794, startPoint y: 343, endPoint x: 685, endPoint y: 342, distance: 109.9
click at [685, 371] on p "Username – [EMAIL_ADDRESS][DOMAIN_NAME]" at bounding box center [715, 380] width 543 height 18
copy p "[EMAIL_ADDRESS][DOMAIN_NAME]"
click at [260, 178] on button "Monthly Issue" at bounding box center [301, 182] width 241 height 22
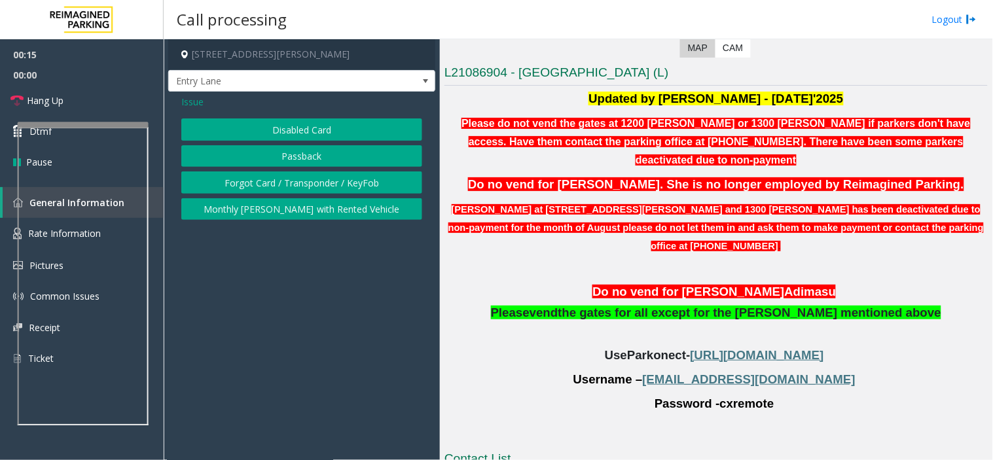
click at [279, 109] on div "Issue Disabled Card Passback Forgot Card / Transponder / KeyFob Monthly [PERSON…" at bounding box center [301, 159] width 267 height 135
click at [281, 126] on button "Disabled Card" at bounding box center [301, 129] width 241 height 22
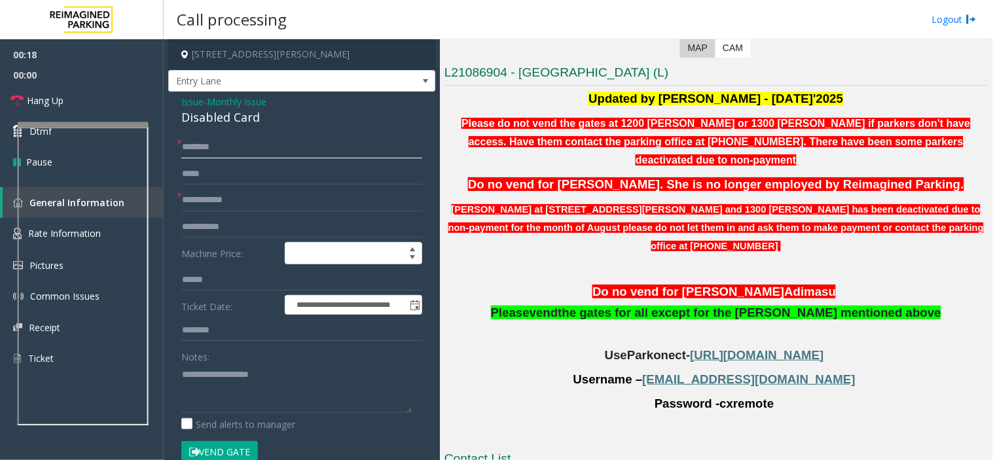
click at [204, 144] on input "text" at bounding box center [301, 147] width 241 height 22
click at [204, 144] on input "**********" at bounding box center [301, 147] width 241 height 22
type input "**********"
click at [242, 206] on input "text" at bounding box center [301, 200] width 241 height 22
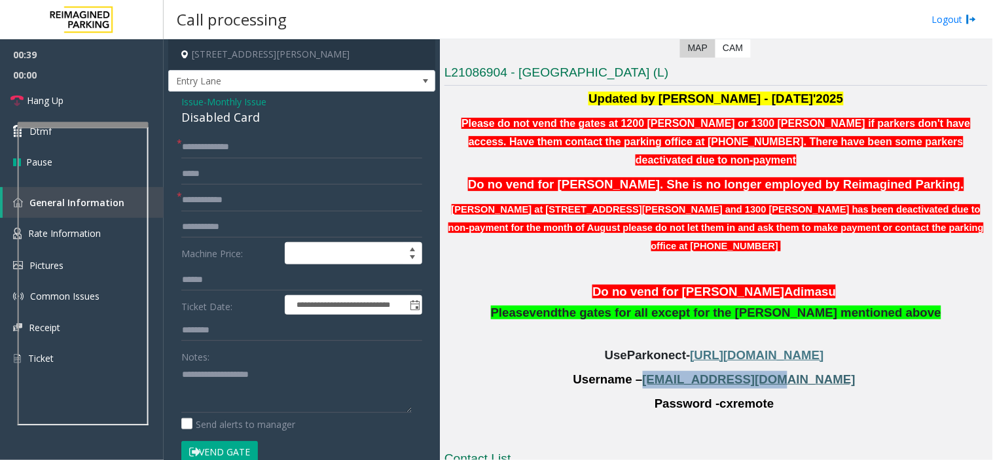
drag, startPoint x: 787, startPoint y: 344, endPoint x: 688, endPoint y: 344, distance: 98.8
click at [688, 371] on p "Username – [EMAIL_ADDRESS][DOMAIN_NAME]" at bounding box center [715, 380] width 543 height 18
copy span "[EMAIL_ADDRESS][DOMAIN_NAME]"
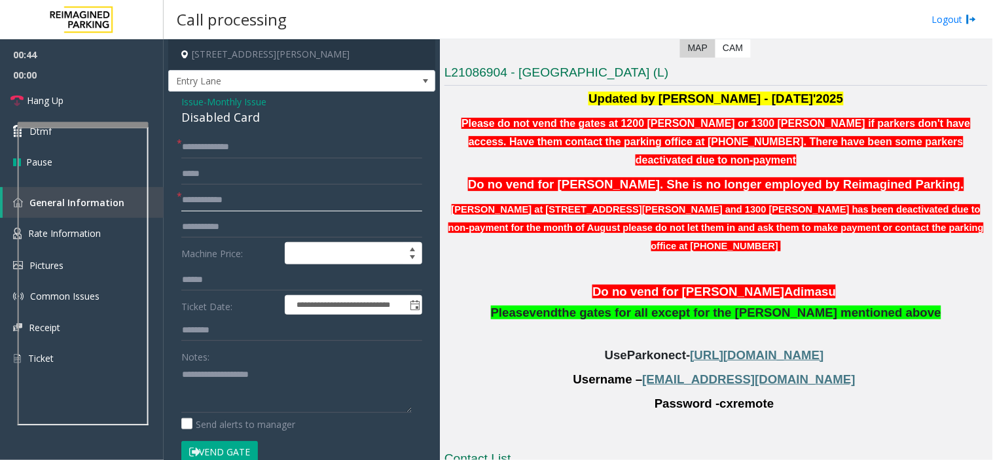
click at [221, 199] on input "text" at bounding box center [301, 200] width 241 height 22
type input "**********"
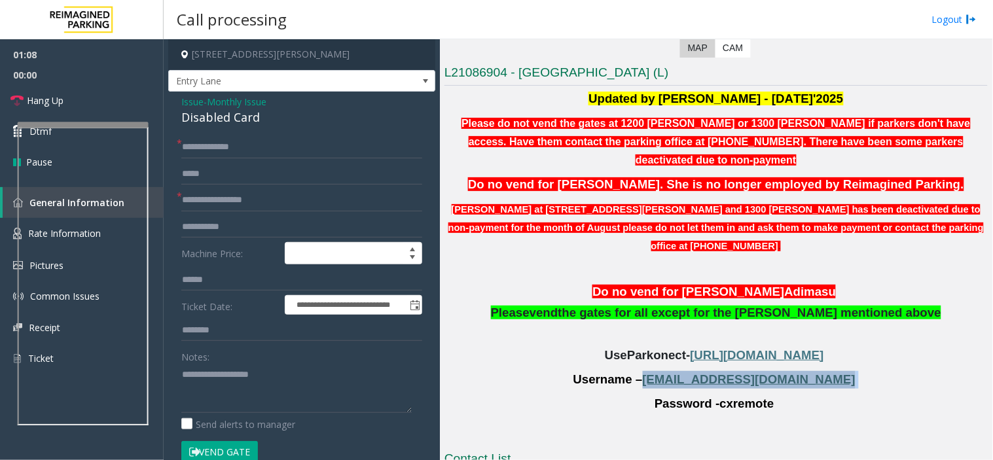
drag, startPoint x: 809, startPoint y: 342, endPoint x: 687, endPoint y: 341, distance: 121.7
click at [687, 371] on p "Username – [EMAIL_ADDRESS][DOMAIN_NAME]" at bounding box center [715, 380] width 543 height 18
copy p "[EMAIL_ADDRESS][DOMAIN_NAME]"
click at [207, 146] on input "**********" at bounding box center [301, 147] width 241 height 22
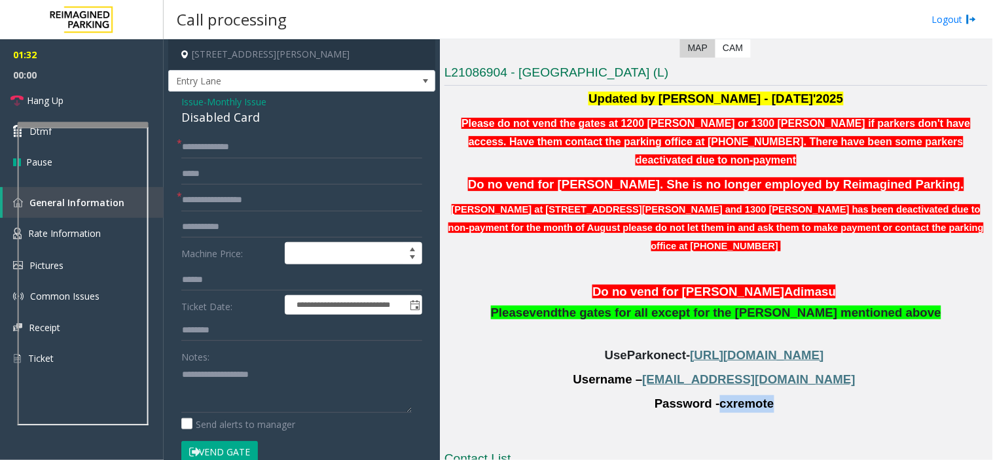
drag, startPoint x: 762, startPoint y: 374, endPoint x: 716, endPoint y: 374, distance: 45.8
click at [716, 395] on p "Password - cxremote" at bounding box center [715, 404] width 543 height 18
copy span "cxremote"
click at [198, 149] on input "**********" at bounding box center [301, 147] width 241 height 22
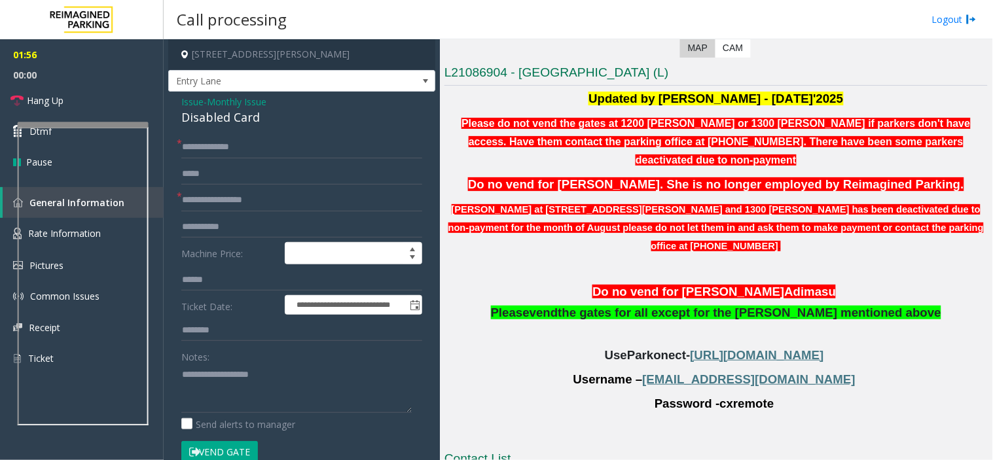
drag, startPoint x: 198, startPoint y: 149, endPoint x: 421, endPoint y: 135, distance: 223.5
drag, startPoint x: 245, startPoint y: 145, endPoint x: 230, endPoint y: 141, distance: 14.9
click at [230, 141] on input "**********" at bounding box center [301, 147] width 241 height 22
